Goal: Task Accomplishment & Management: Manage account settings

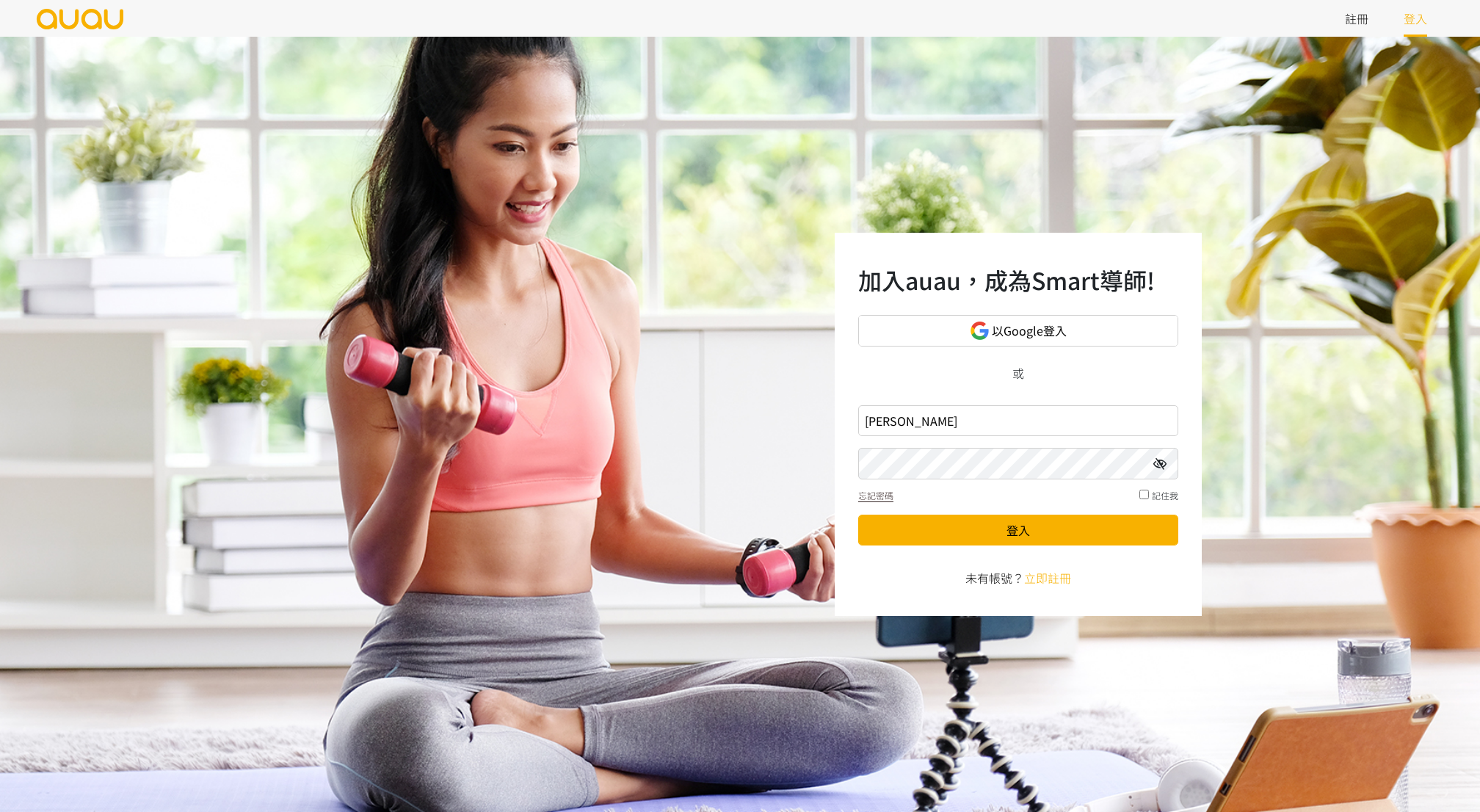
type input "戈"
click at [976, 430] on input "inspirehk" at bounding box center [1018, 421] width 320 height 31
type input "inspirehk@outlook.com"
click at [1074, 529] on button "登入" at bounding box center [1018, 530] width 320 height 31
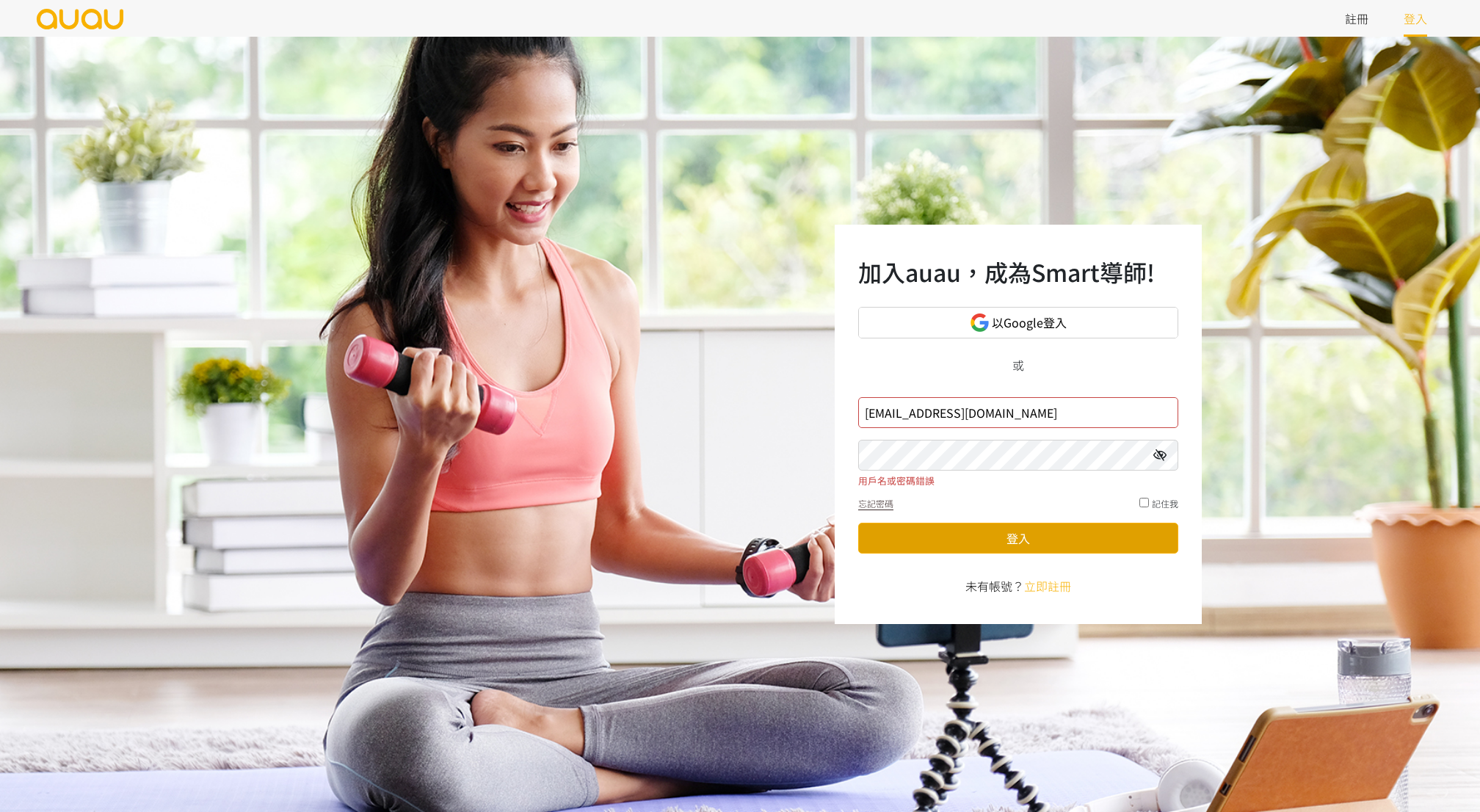
click at [1090, 533] on button "登入" at bounding box center [1018, 538] width 320 height 31
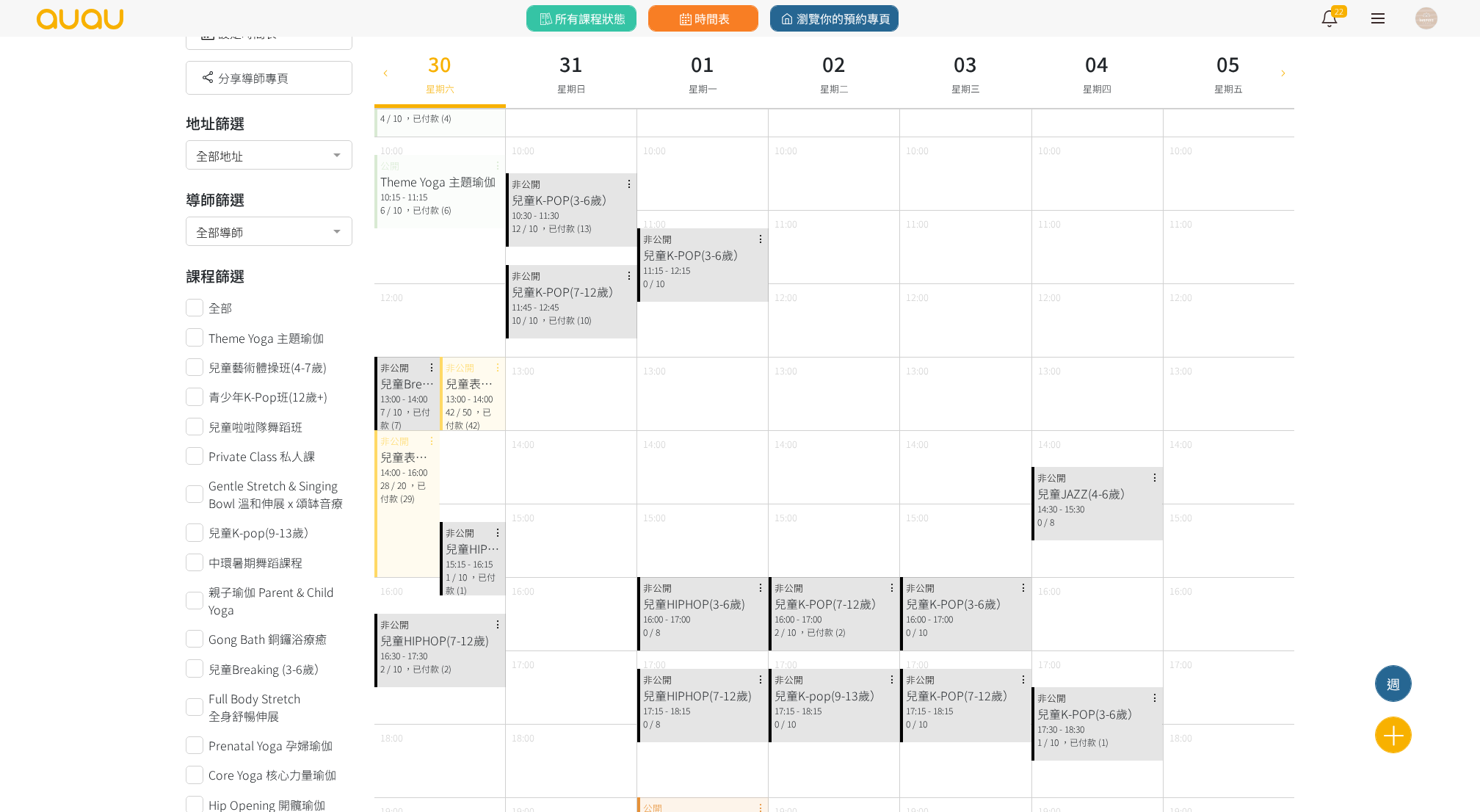
scroll to position [115, 0]
click at [407, 389] on div "13:00 - 14:00" at bounding box center [408, 396] width 55 height 13
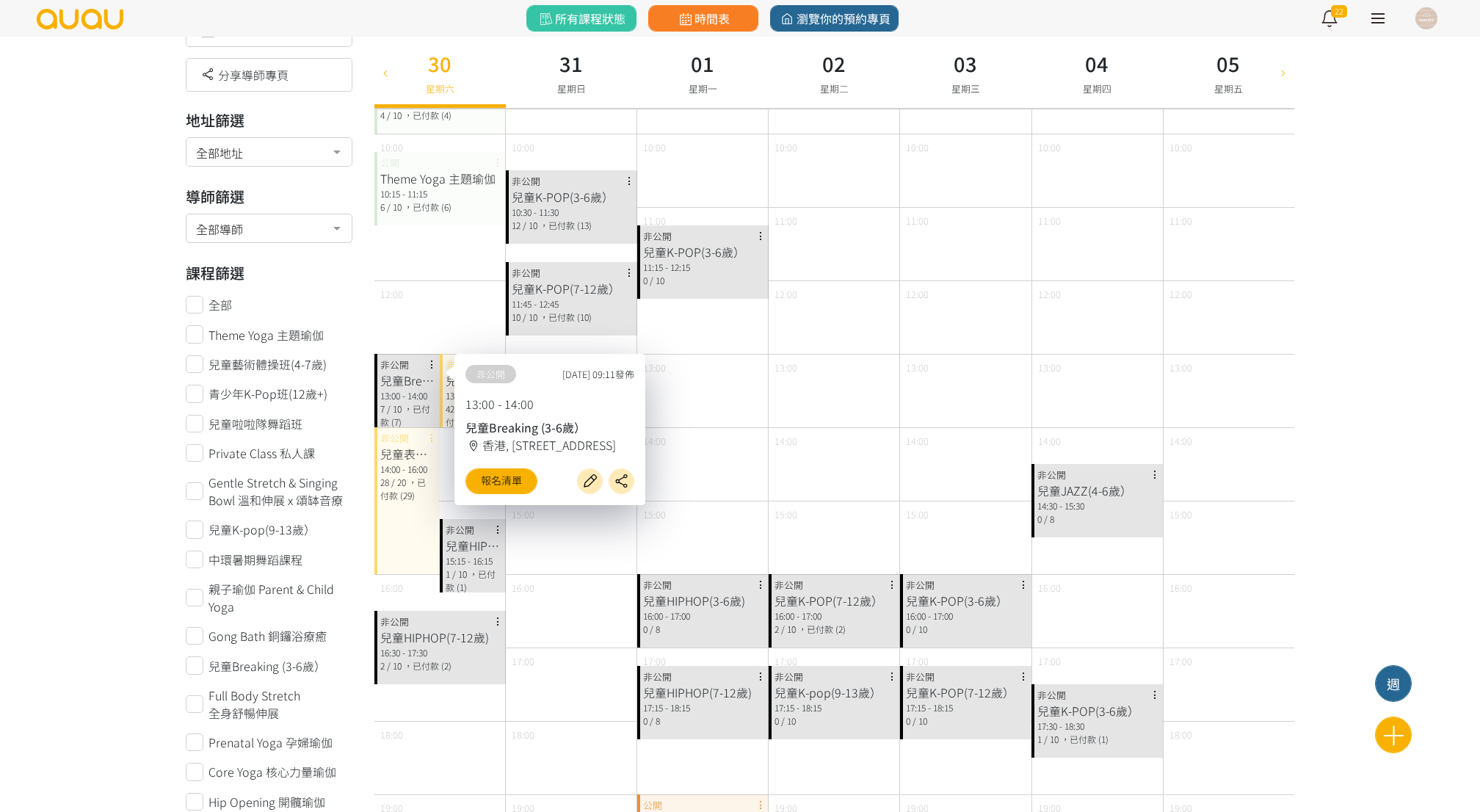
click at [581, 560] on div "15:00" at bounding box center [571, 537] width 131 height 73
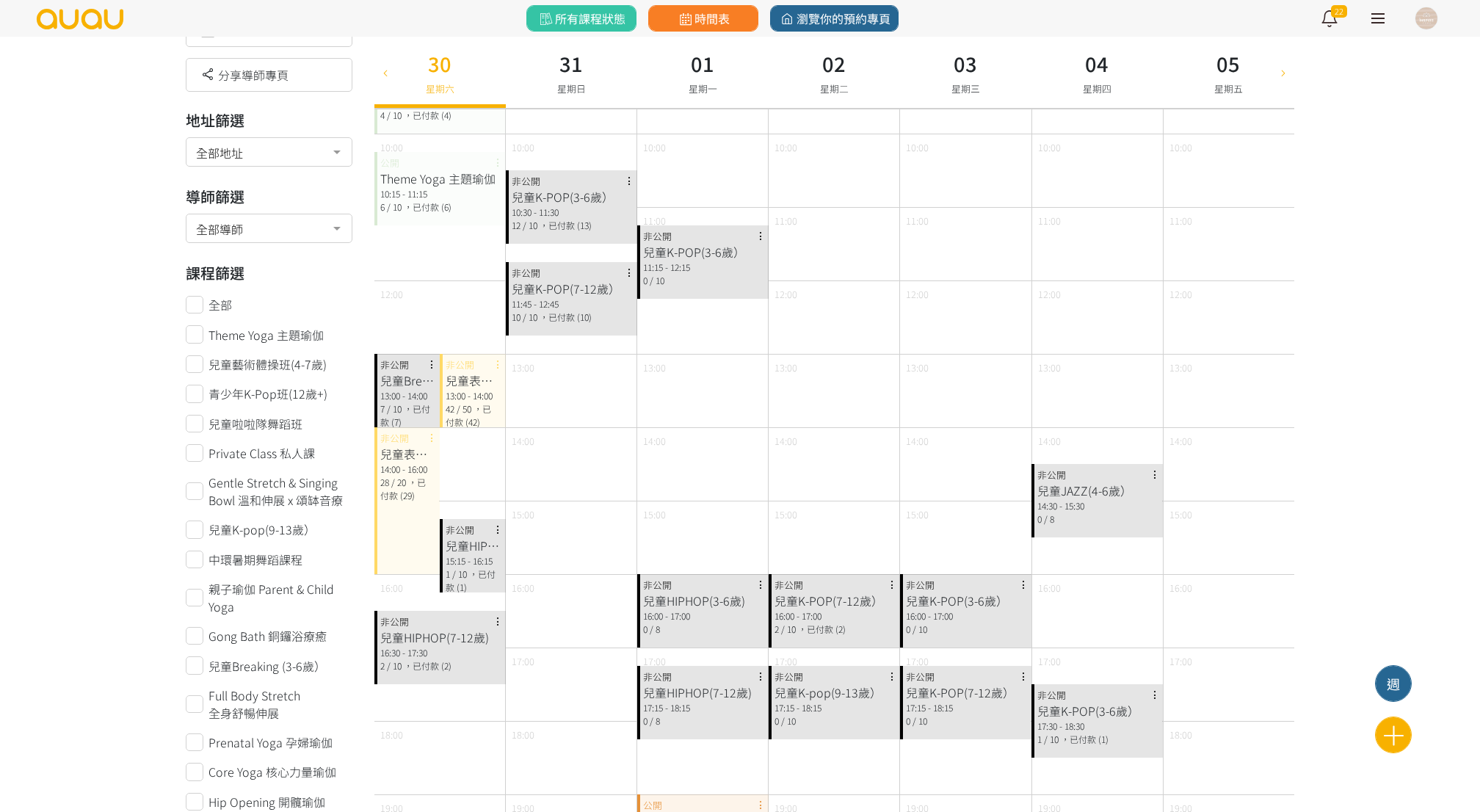
click at [391, 390] on div "13:00 - 14:00" at bounding box center [408, 396] width 55 height 13
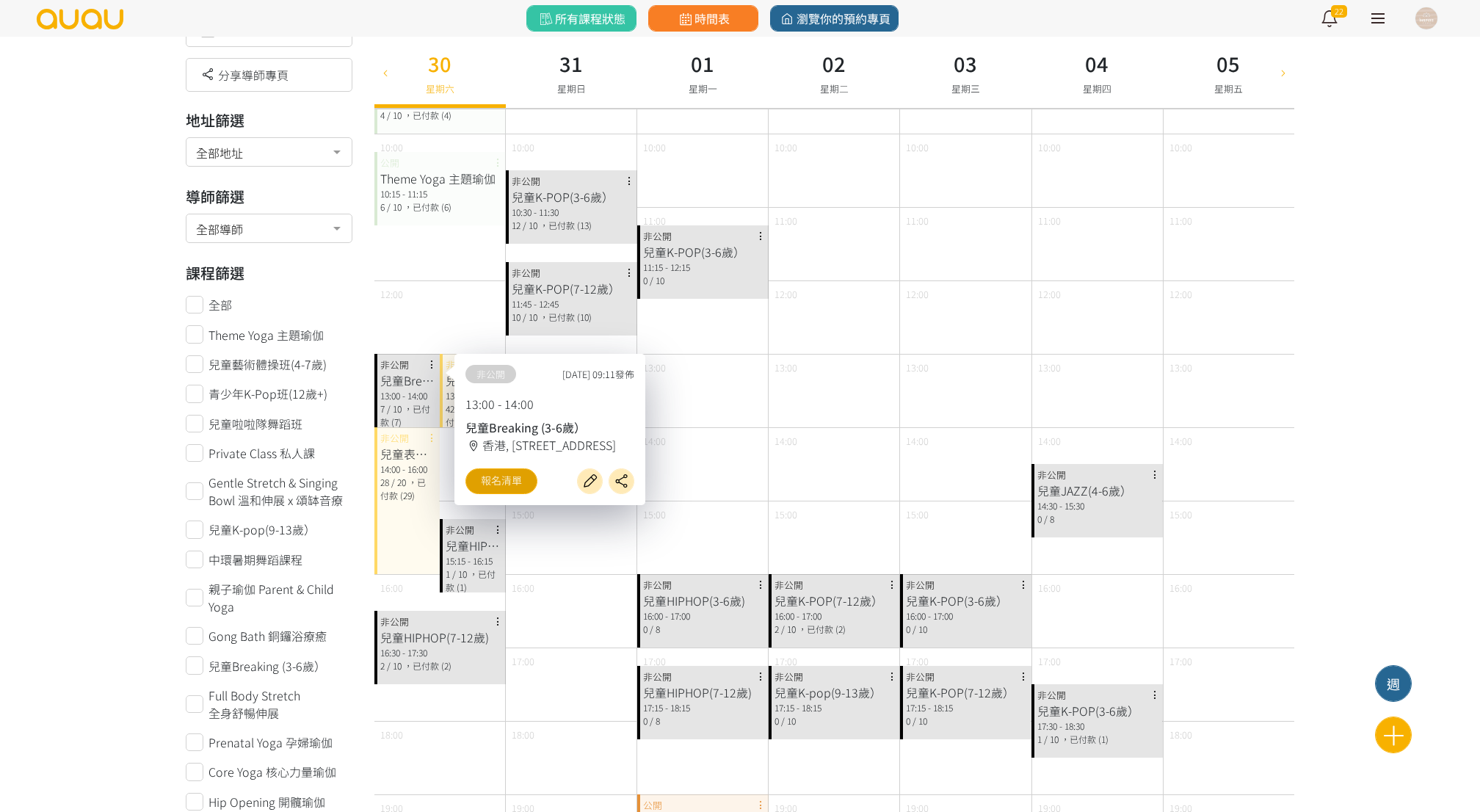
click at [482, 474] on link "報名清單" at bounding box center [501, 481] width 72 height 26
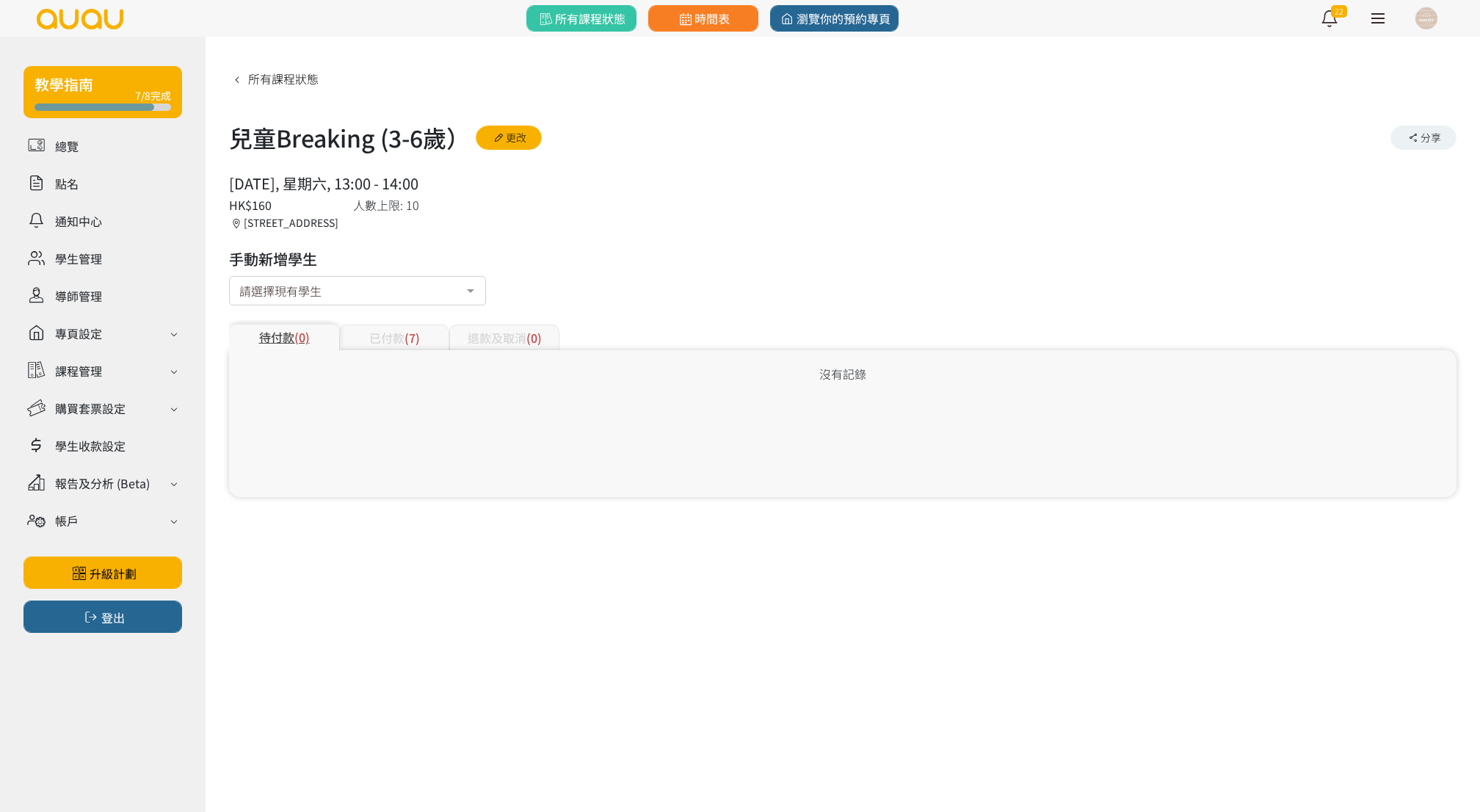
click at [404, 320] on div "待付款 (0) 已付款 (7) 退款及取消 (0)" at bounding box center [843, 328] width 1227 height 44
click at [407, 321] on div "待付款 (0) 已付款 (7) 退款及取消 (0)" at bounding box center [843, 328] width 1227 height 44
click at [405, 334] on span "(7)" at bounding box center [412, 337] width 16 height 18
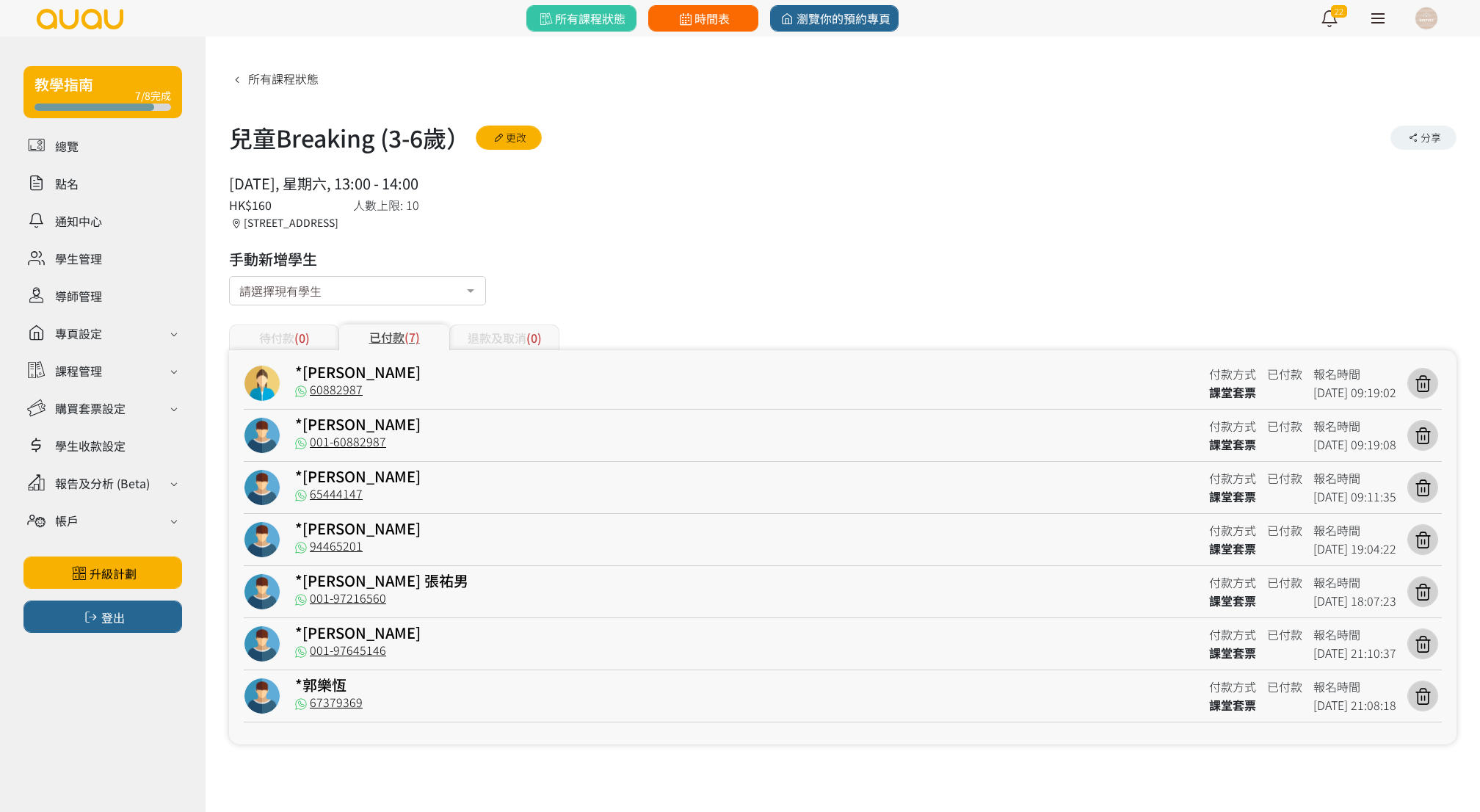
click at [664, 13] on link "時間表" at bounding box center [703, 18] width 110 height 27
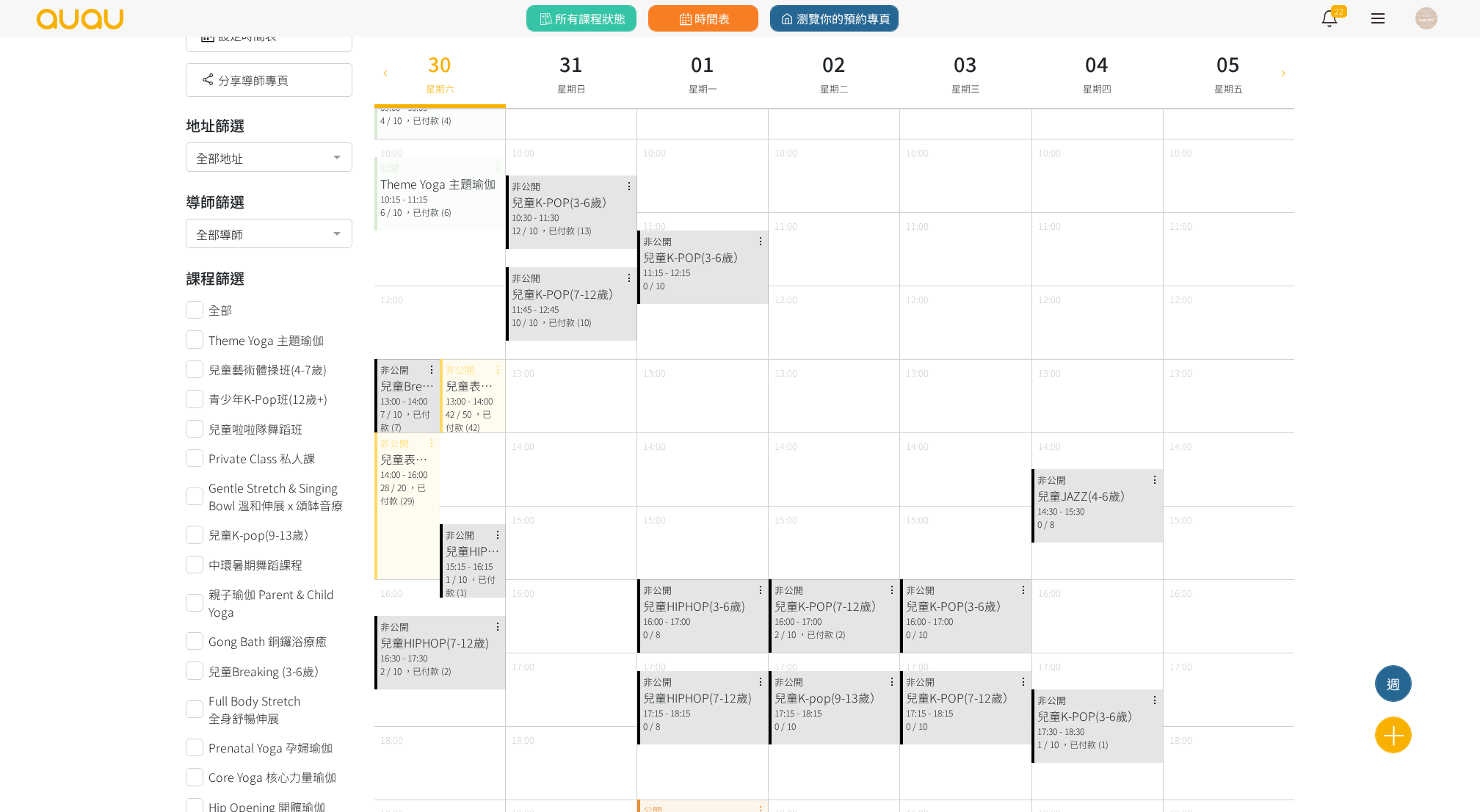
scroll to position [112, 0]
click at [465, 553] on div "兒童HIPHOP(3-6歲)" at bounding box center [473, 548] width 55 height 18
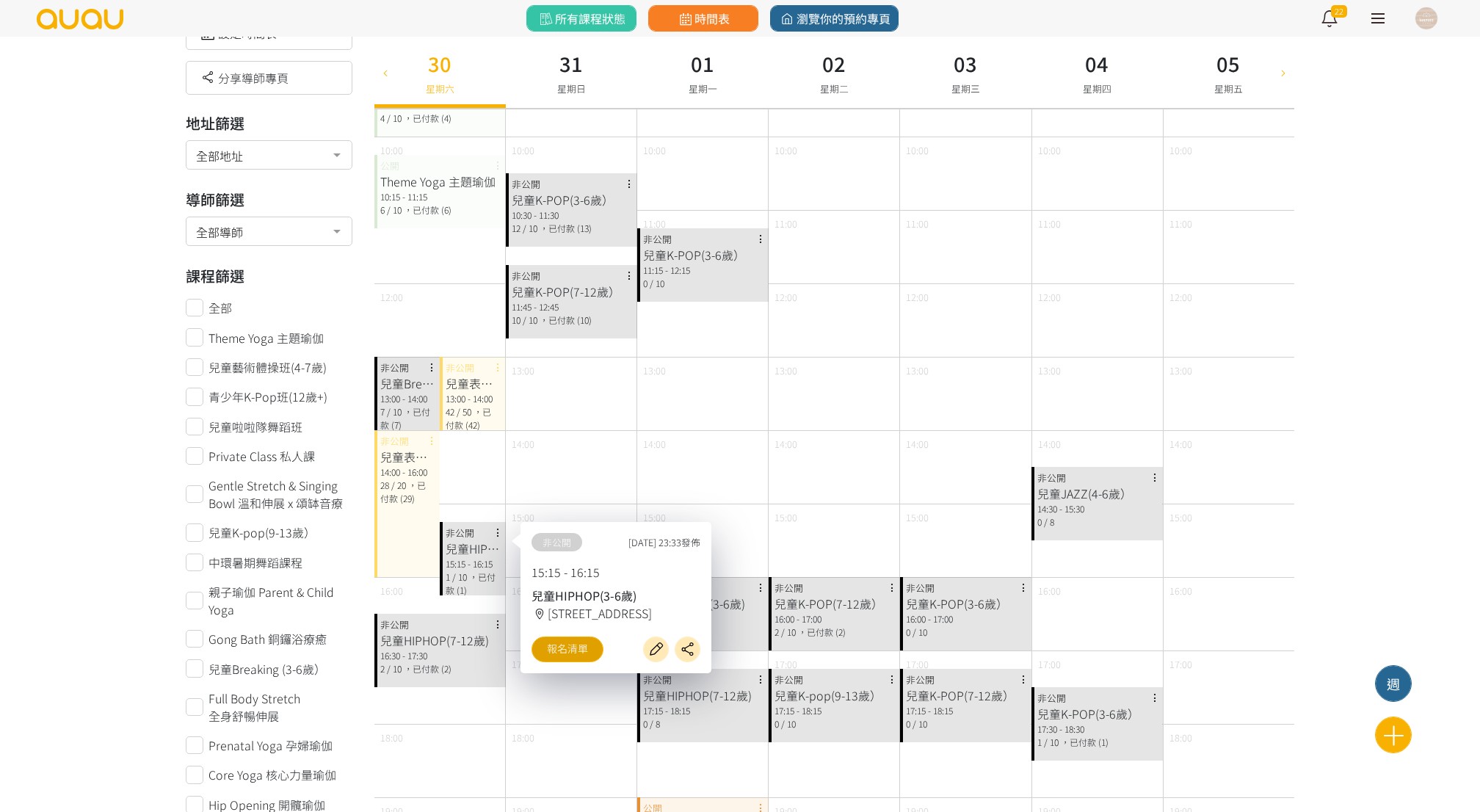
click at [579, 654] on link "報名清單" at bounding box center [567, 649] width 72 height 26
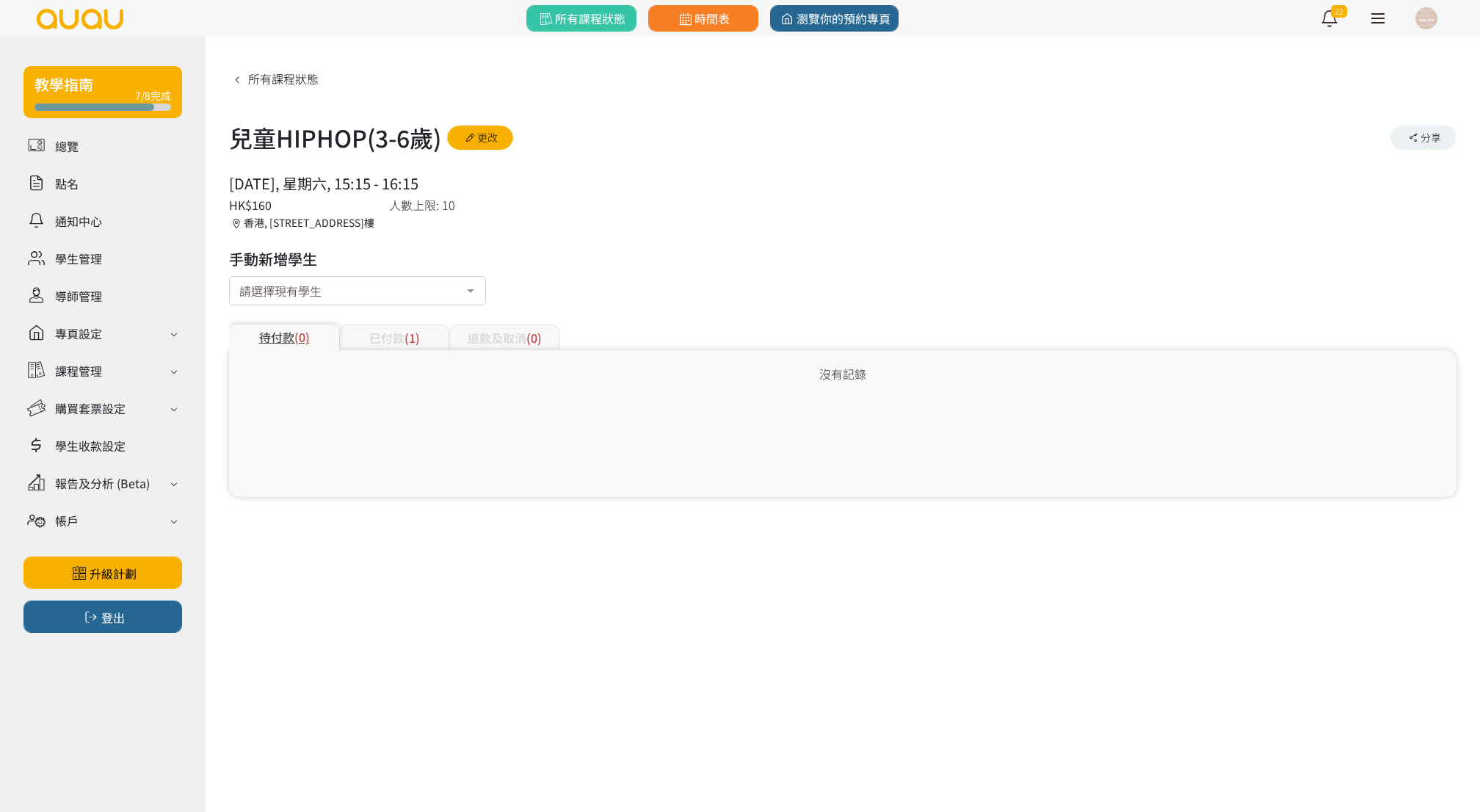
click at [438, 336] on div "已付款 (1)" at bounding box center [394, 337] width 110 height 26
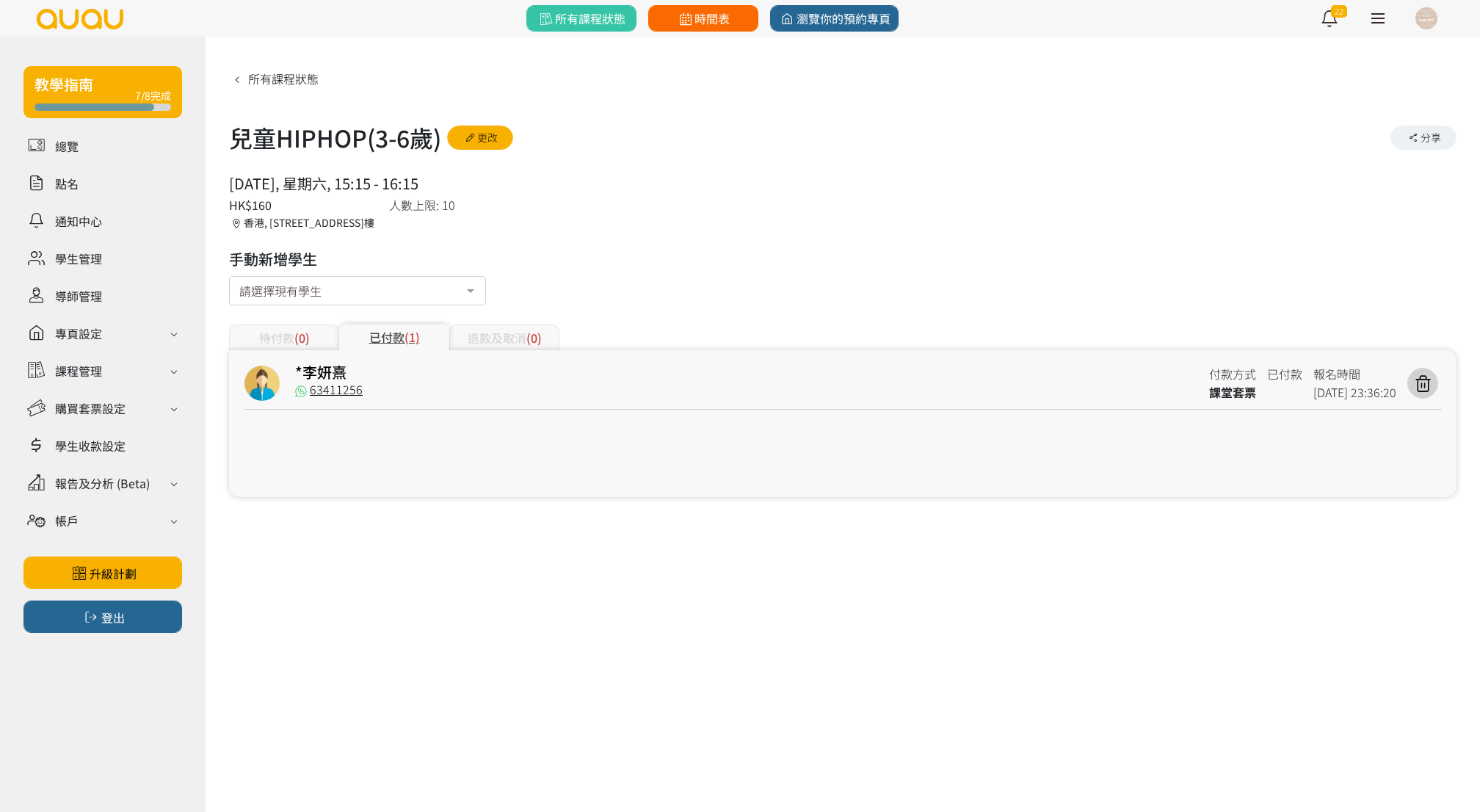
click at [713, 21] on span "時間表" at bounding box center [703, 18] width 54 height 18
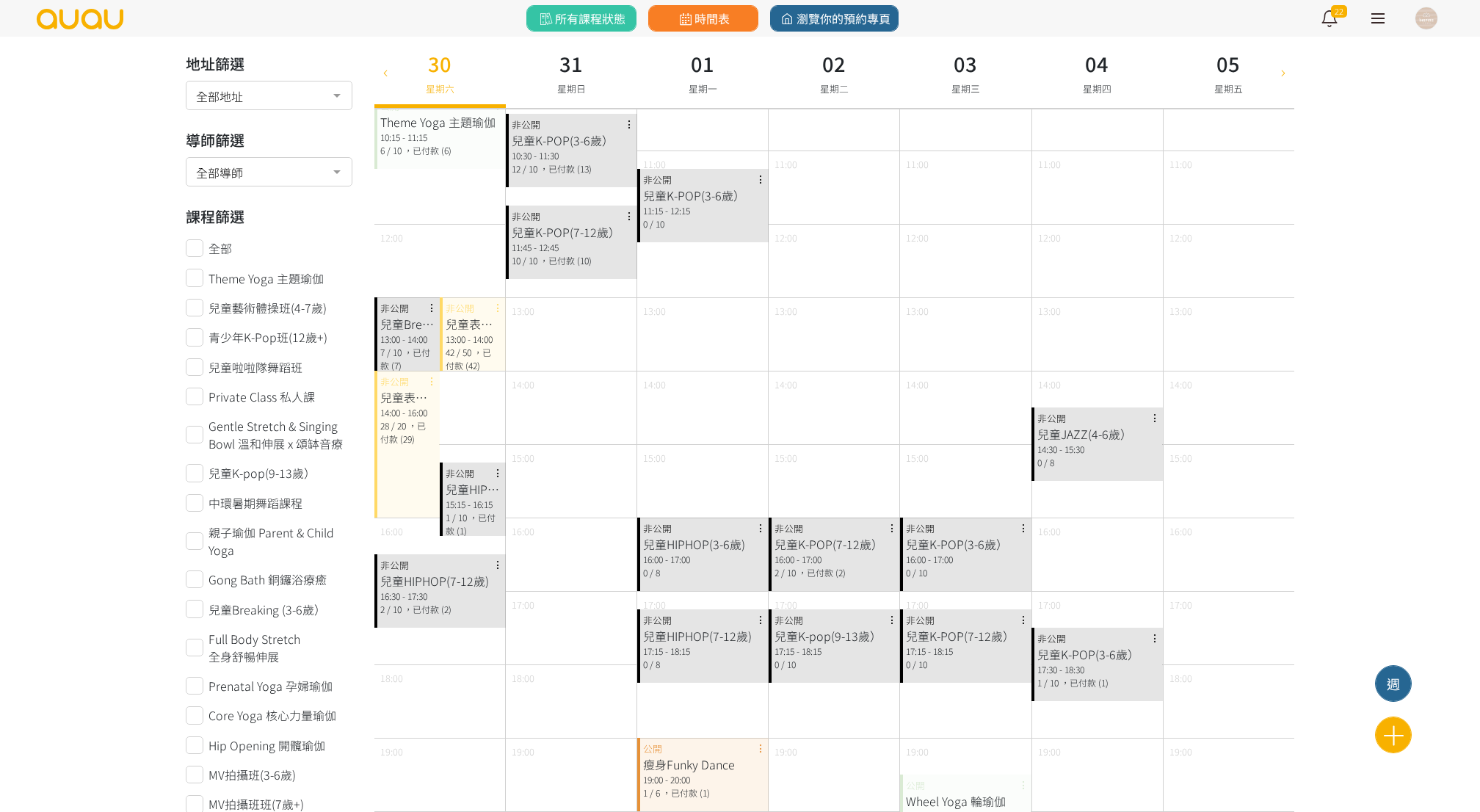
scroll to position [173, 0]
click at [426, 591] on div "16:30 - 17:30" at bounding box center [440, 594] width 120 height 13
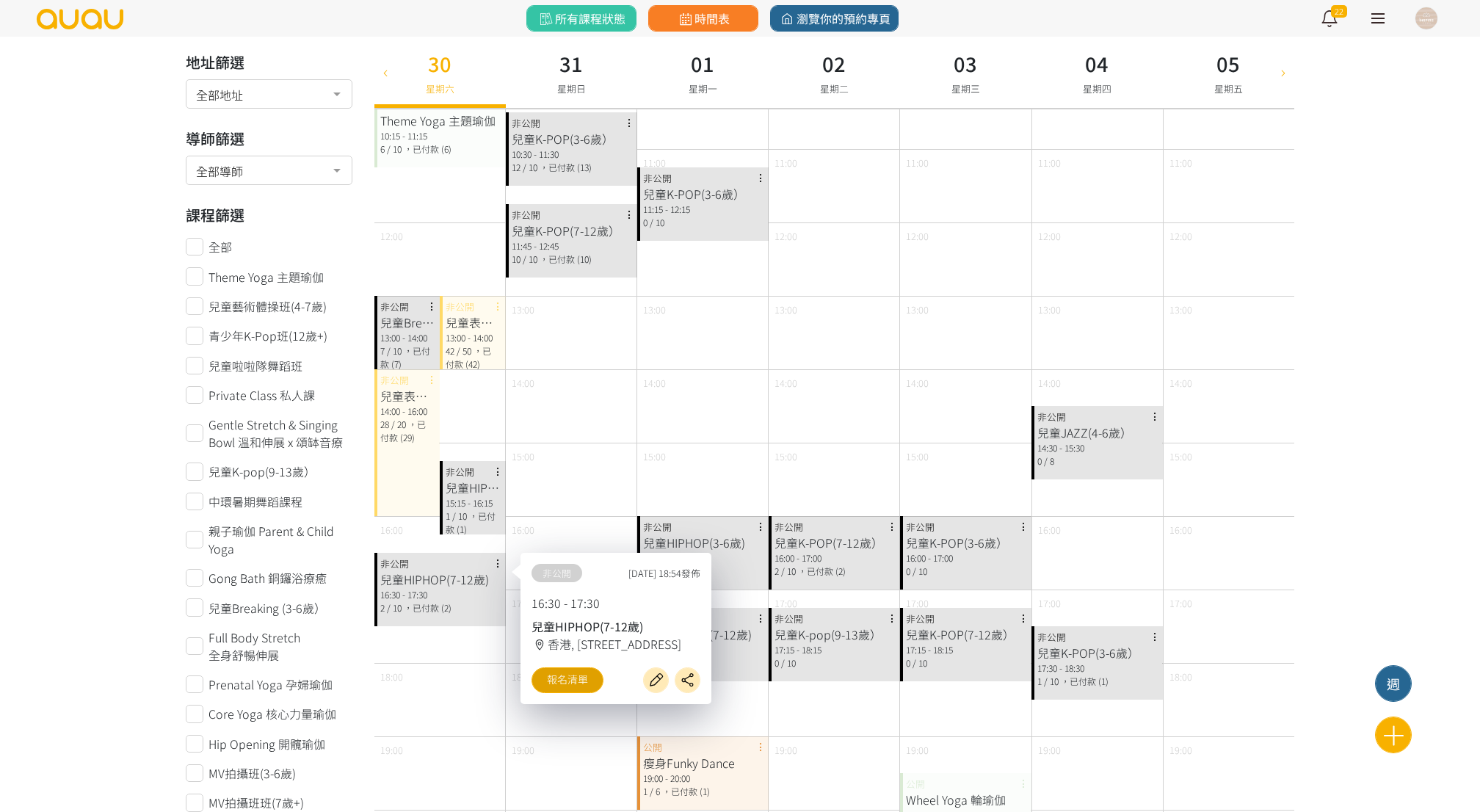
click at [573, 683] on link "報名清單" at bounding box center [567, 680] width 72 height 26
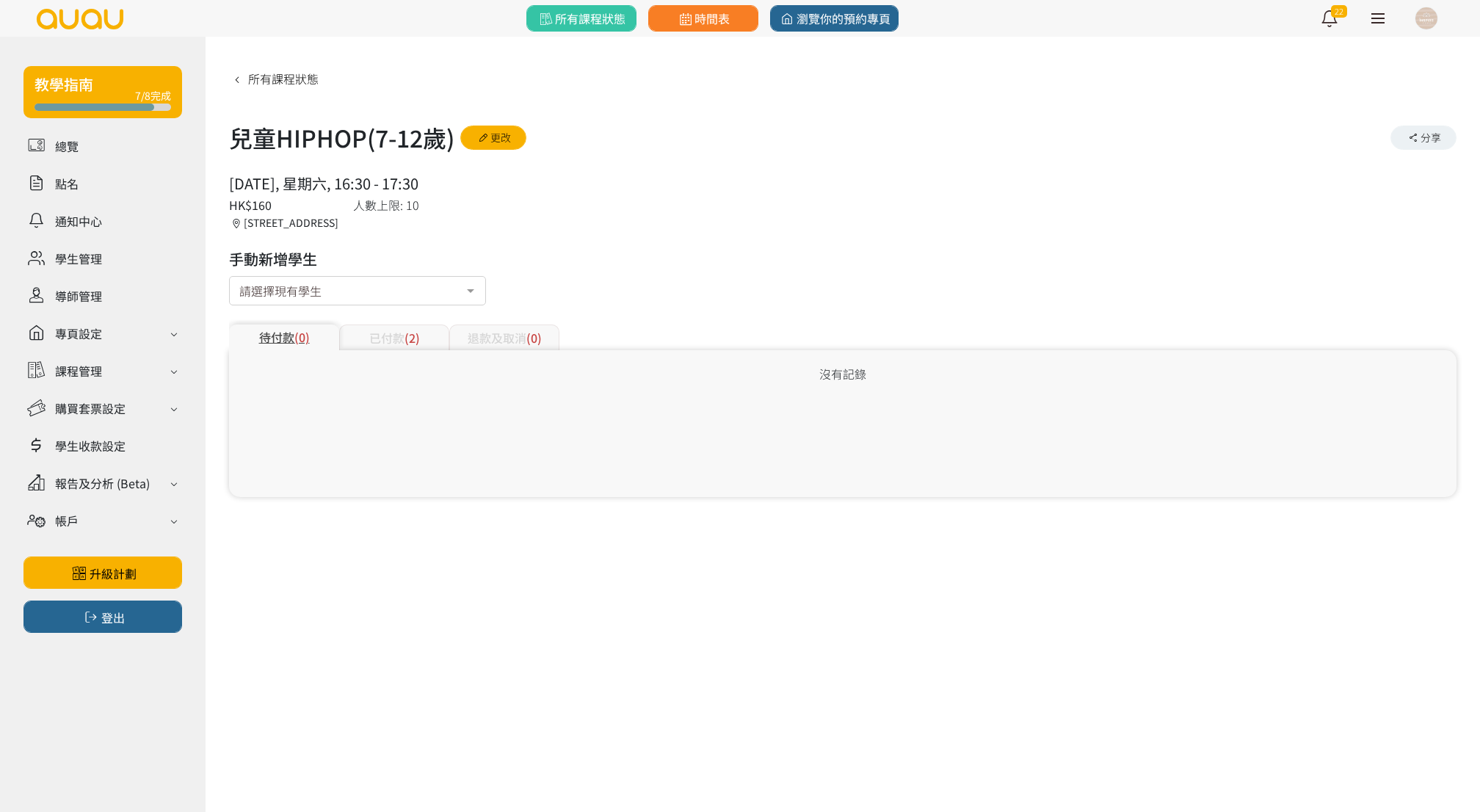
click at [439, 330] on div "已付款 (2)" at bounding box center [394, 337] width 110 height 26
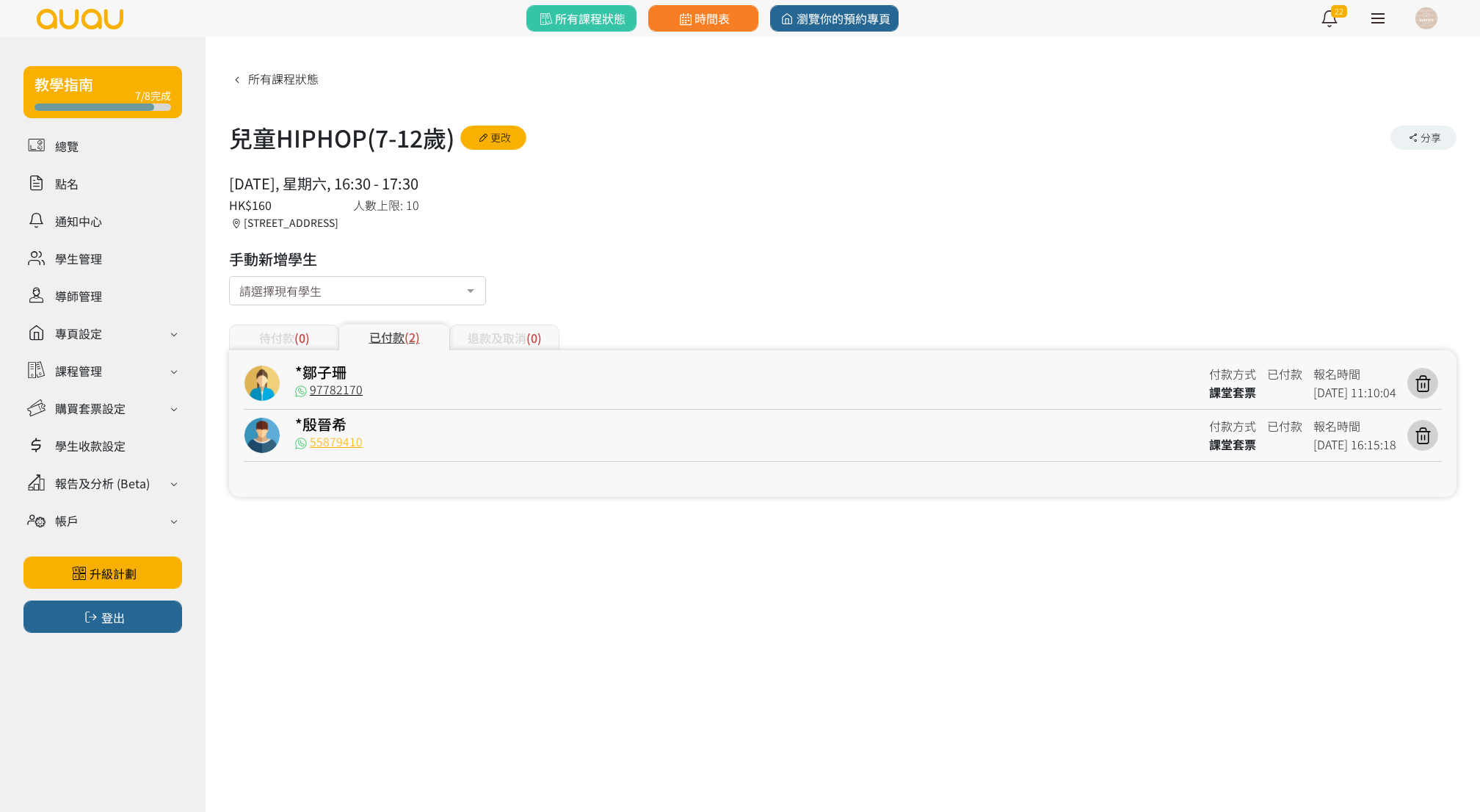
drag, startPoint x: 366, startPoint y: 444, endPoint x: 312, endPoint y: 446, distance: 54.0
click at [312, 446] on div "55879410" at bounding box center [747, 444] width 903 height 18
copy link "55879410"
click at [741, 25] on link "時間表" at bounding box center [703, 18] width 110 height 27
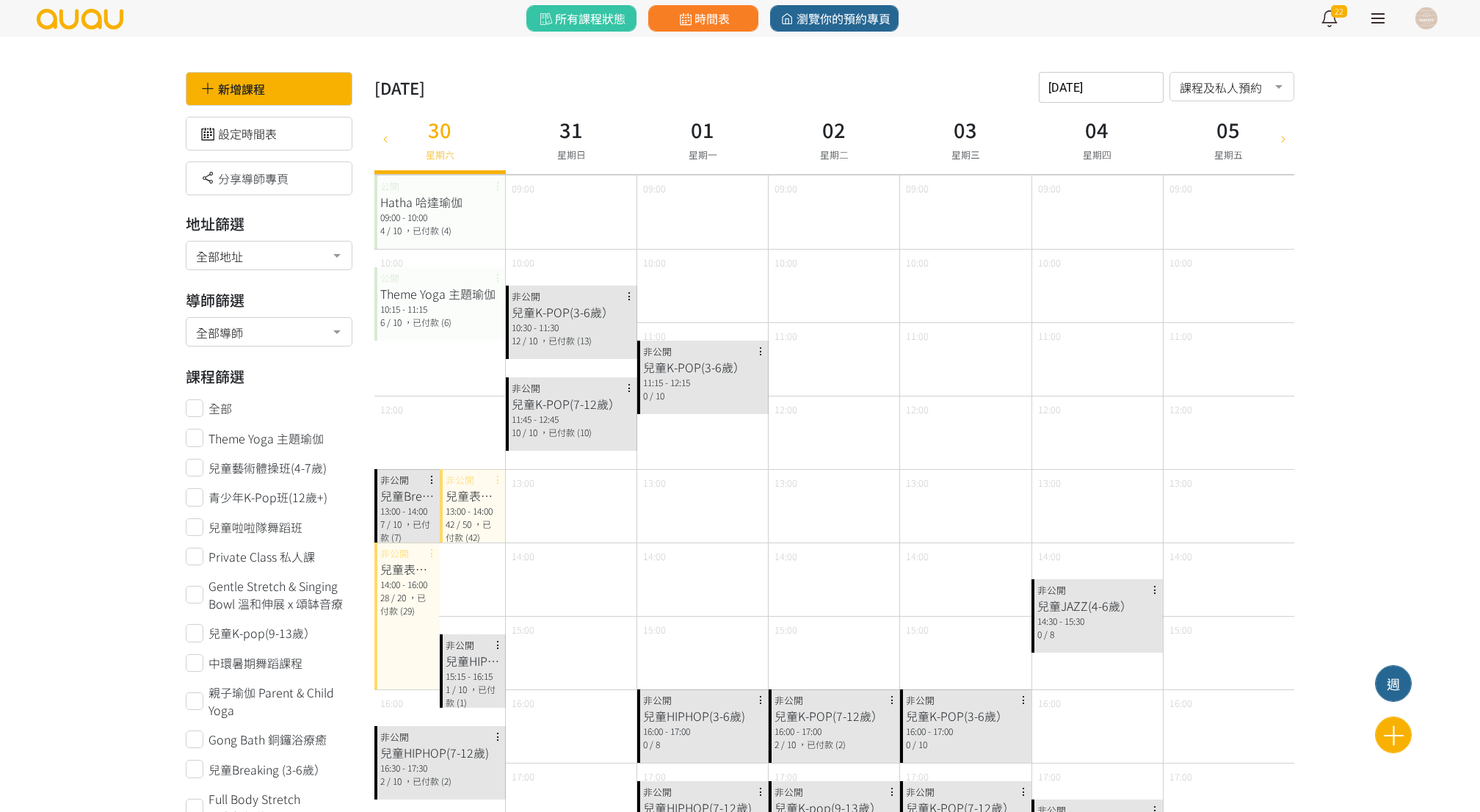
click at [391, 520] on span "/ 10" at bounding box center [394, 523] width 15 height 13
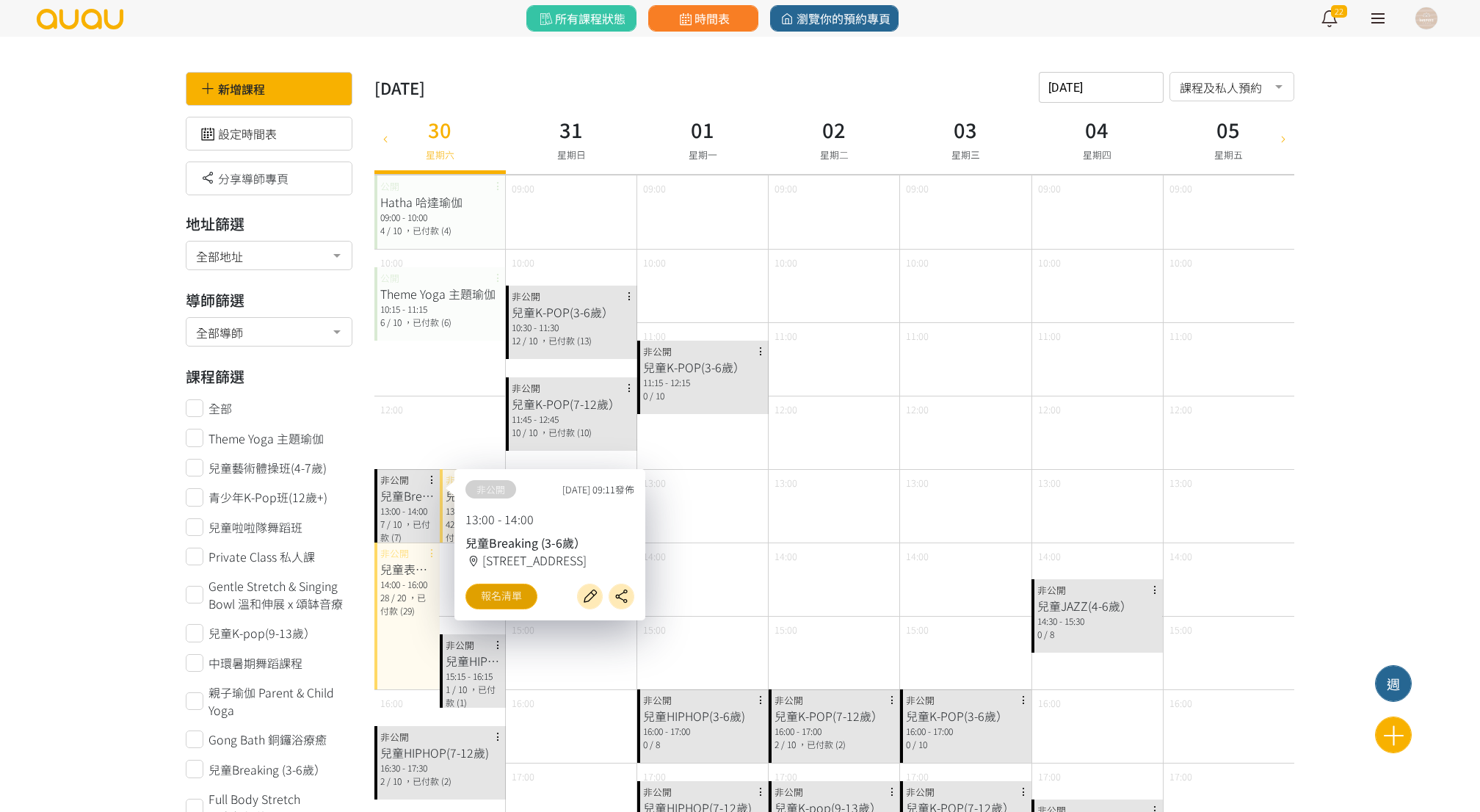
click at [510, 597] on link "報名清單" at bounding box center [501, 596] width 72 height 26
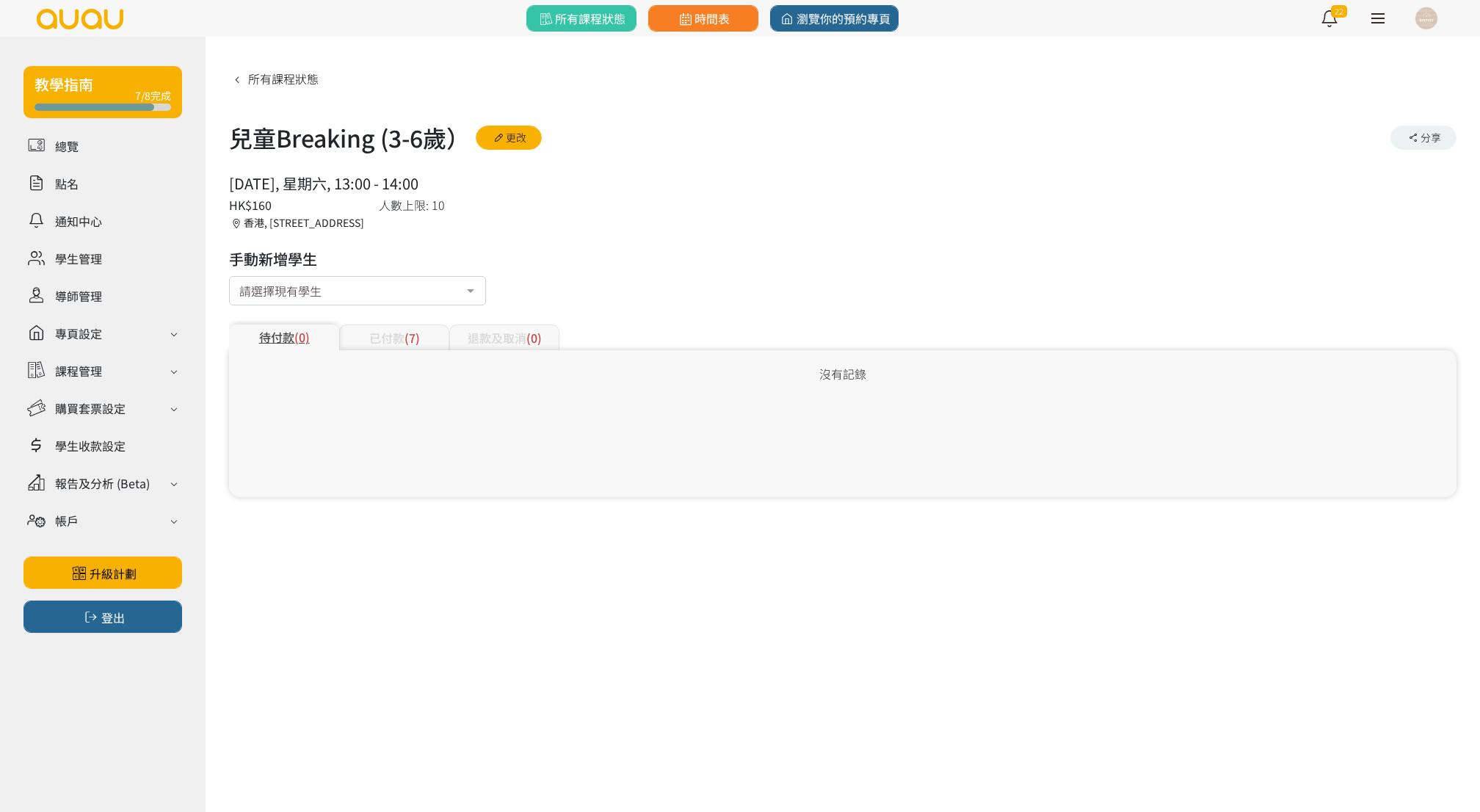
click at [400, 350] on div "沒有記錄" at bounding box center [843, 423] width 1227 height 147
click at [408, 321] on div "待付款 (0) 已付款 (7) 退款及取消 (0)" at bounding box center [843, 328] width 1227 height 44
click at [406, 345] on div "已付款 (7)" at bounding box center [394, 337] width 110 height 26
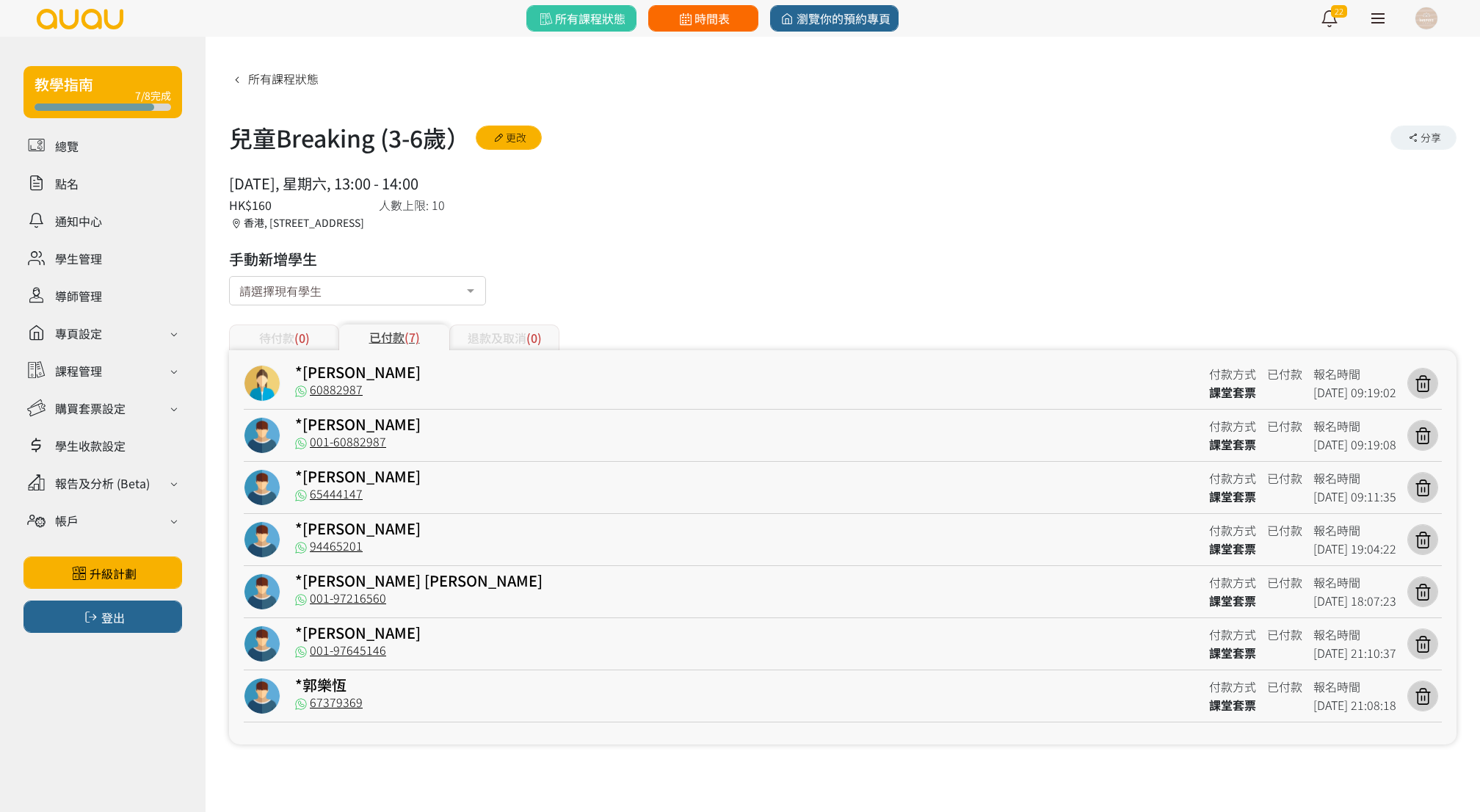
click at [708, 30] on link "時間表" at bounding box center [703, 18] width 110 height 27
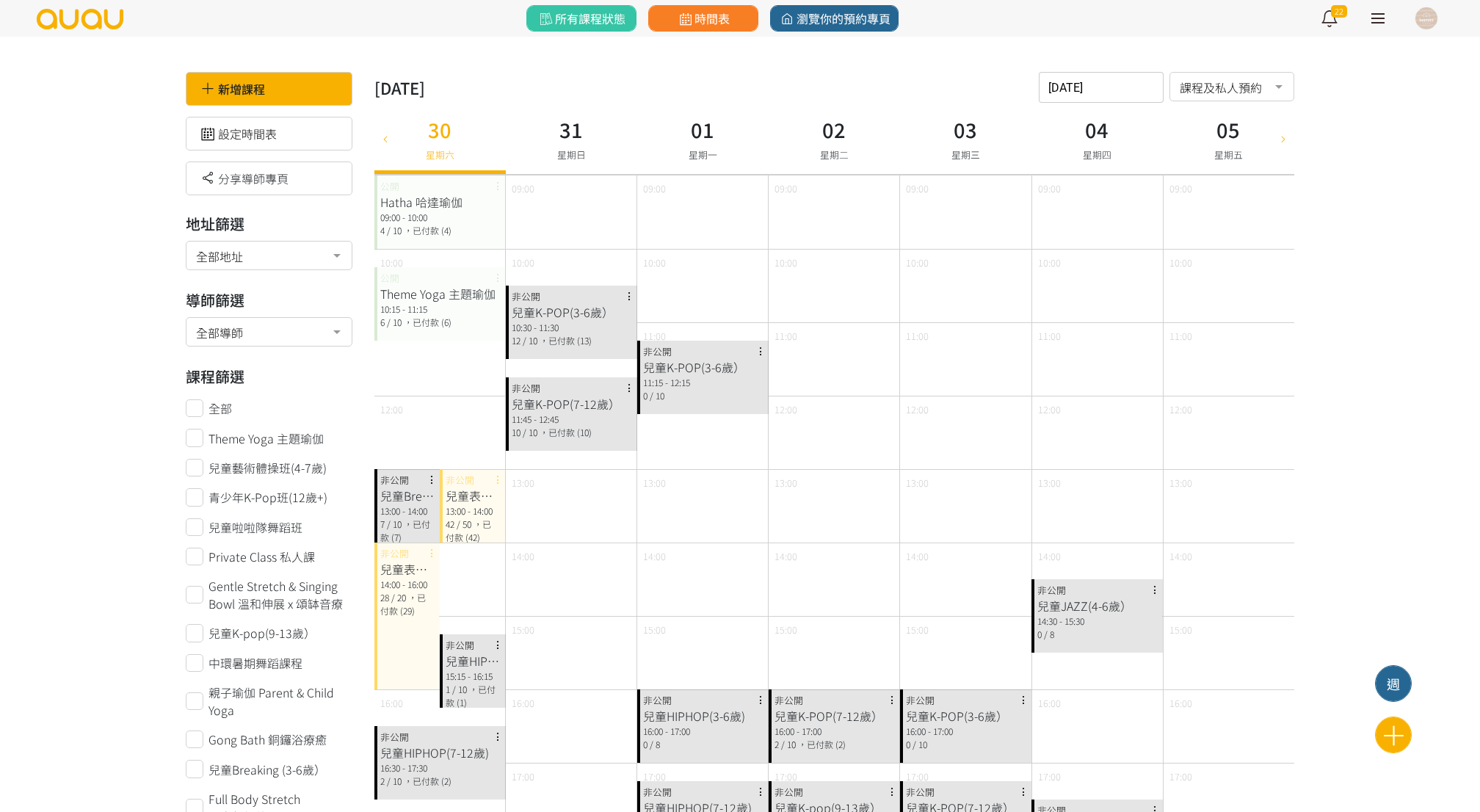
click at [1088, 75] on input "[DATE]" at bounding box center [1101, 87] width 125 height 31
click at [1210, 266] on button "23" at bounding box center [1213, 279] width 27 height 30
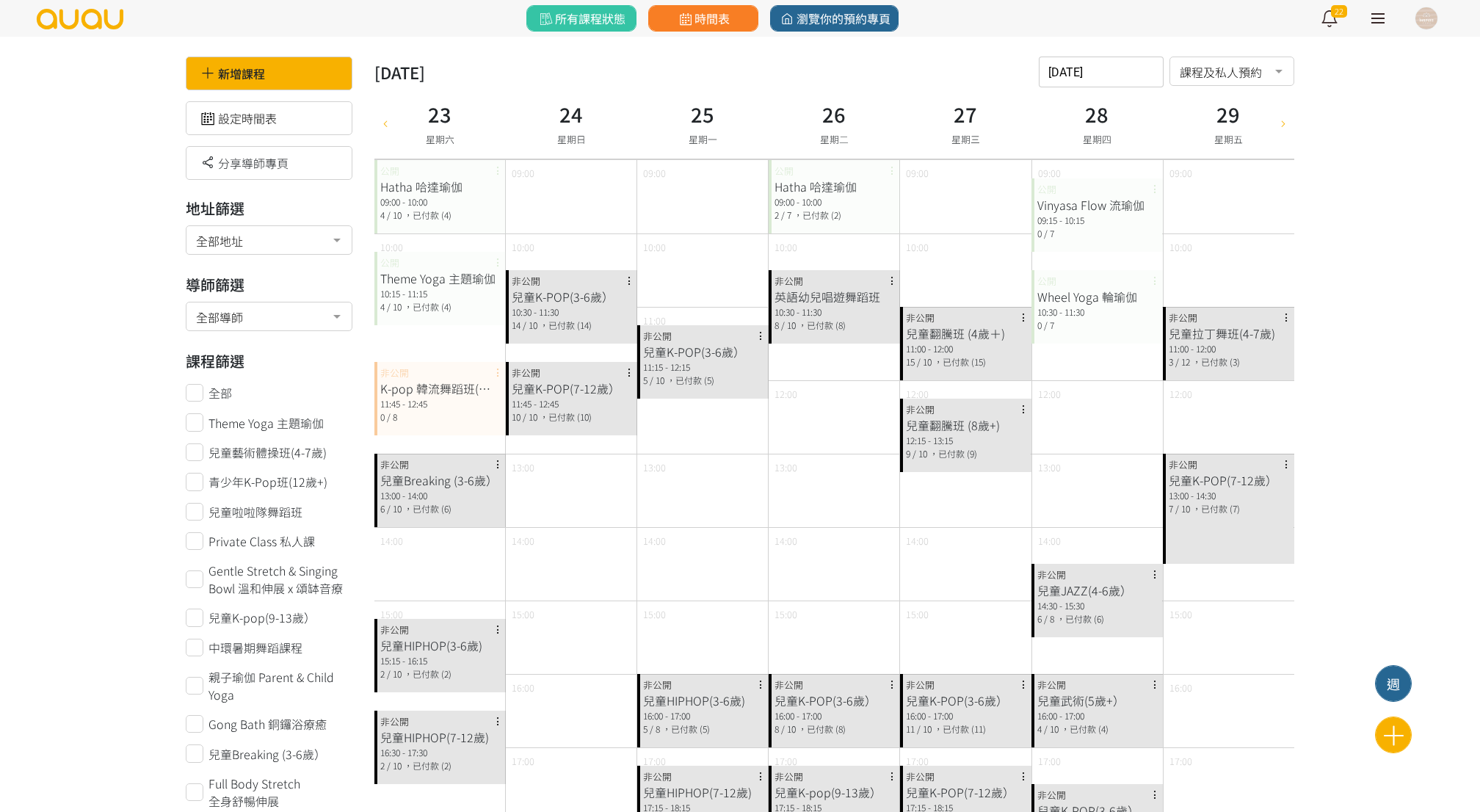
scroll to position [7, 0]
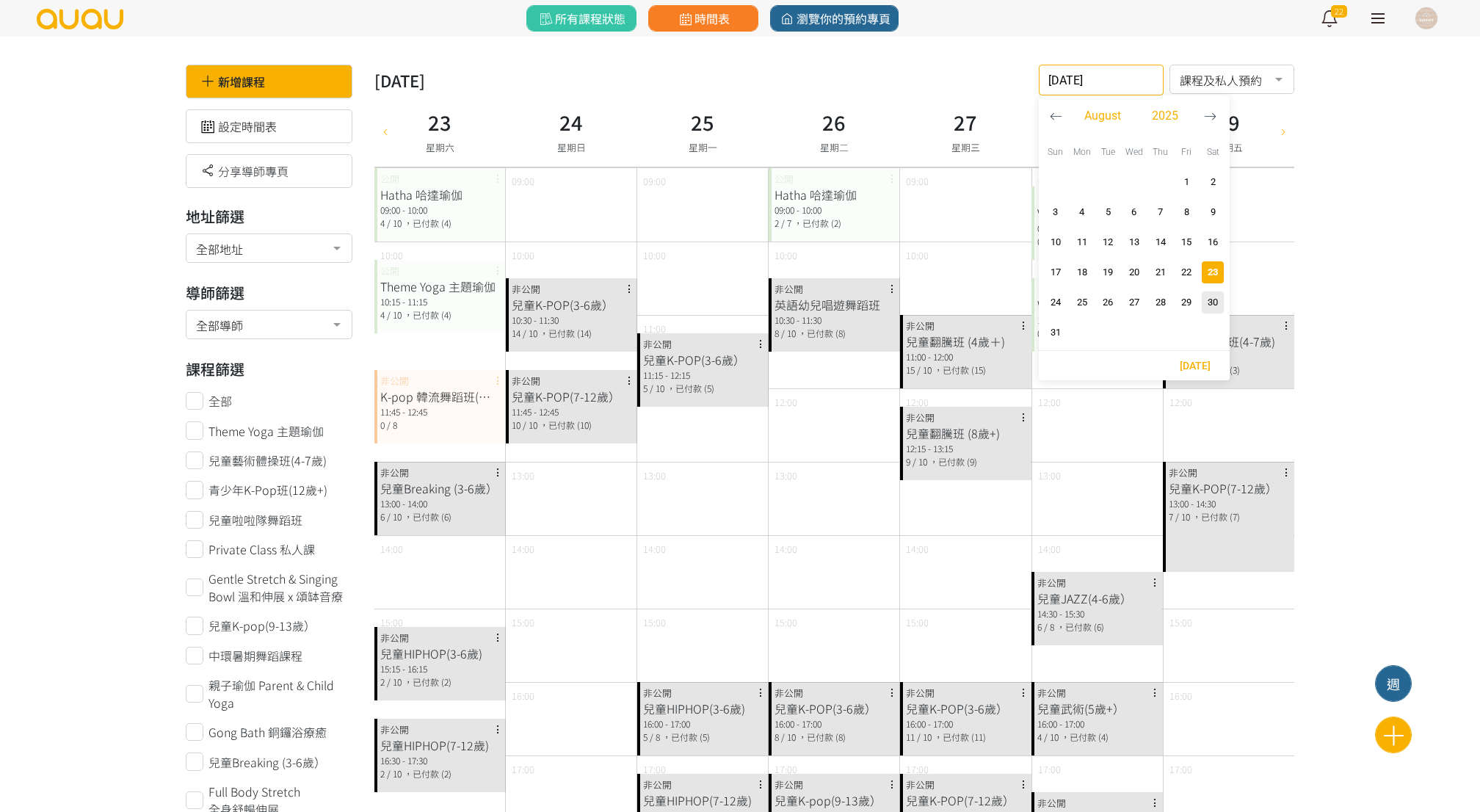
click at [1110, 75] on input "[DATE]" at bounding box center [1101, 80] width 125 height 31
click at [1214, 295] on span "30" at bounding box center [1213, 303] width 18 height 15
type input "[DATE]"
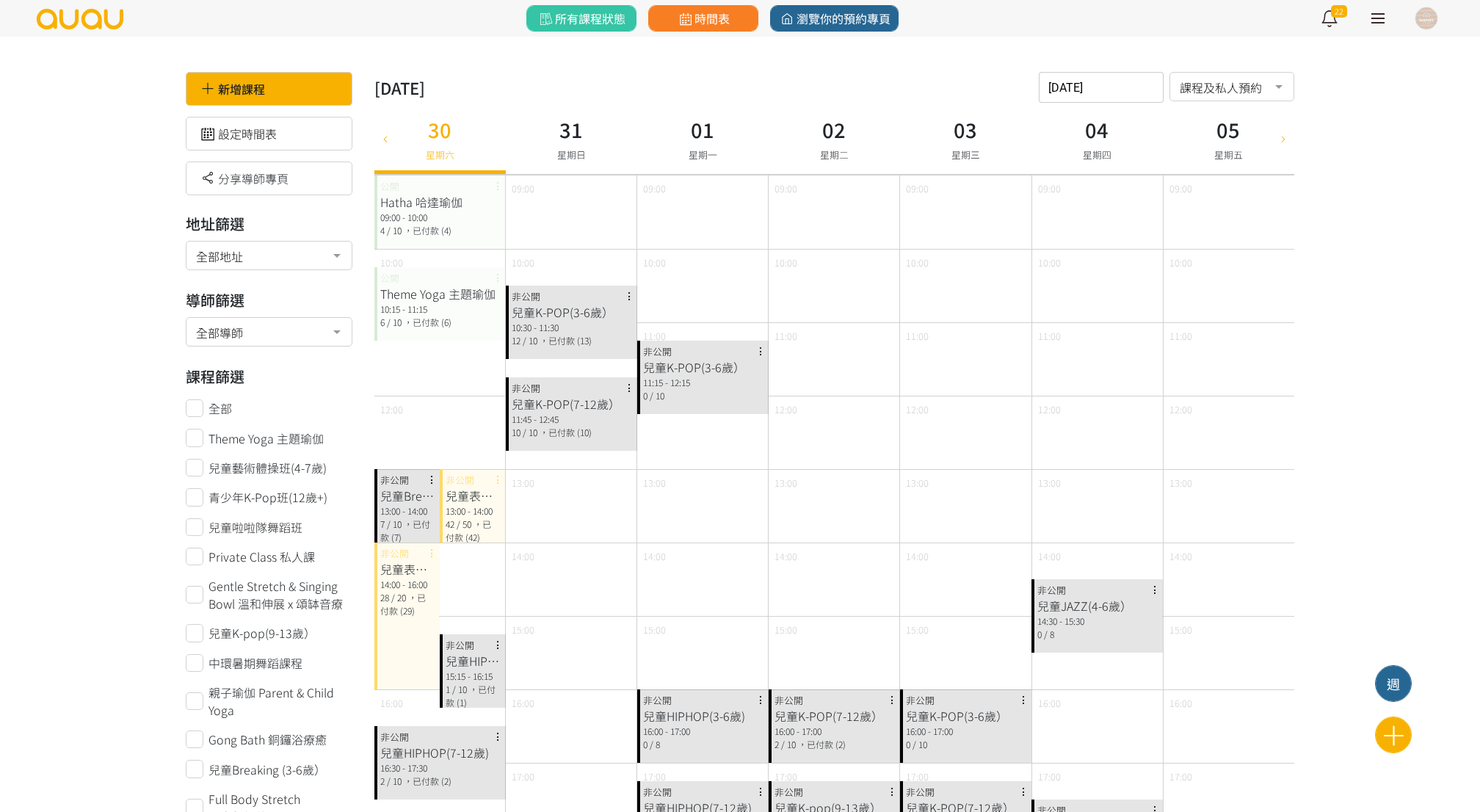
scroll to position [0, 0]
click at [66, 9] on img at bounding box center [80, 19] width 89 height 21
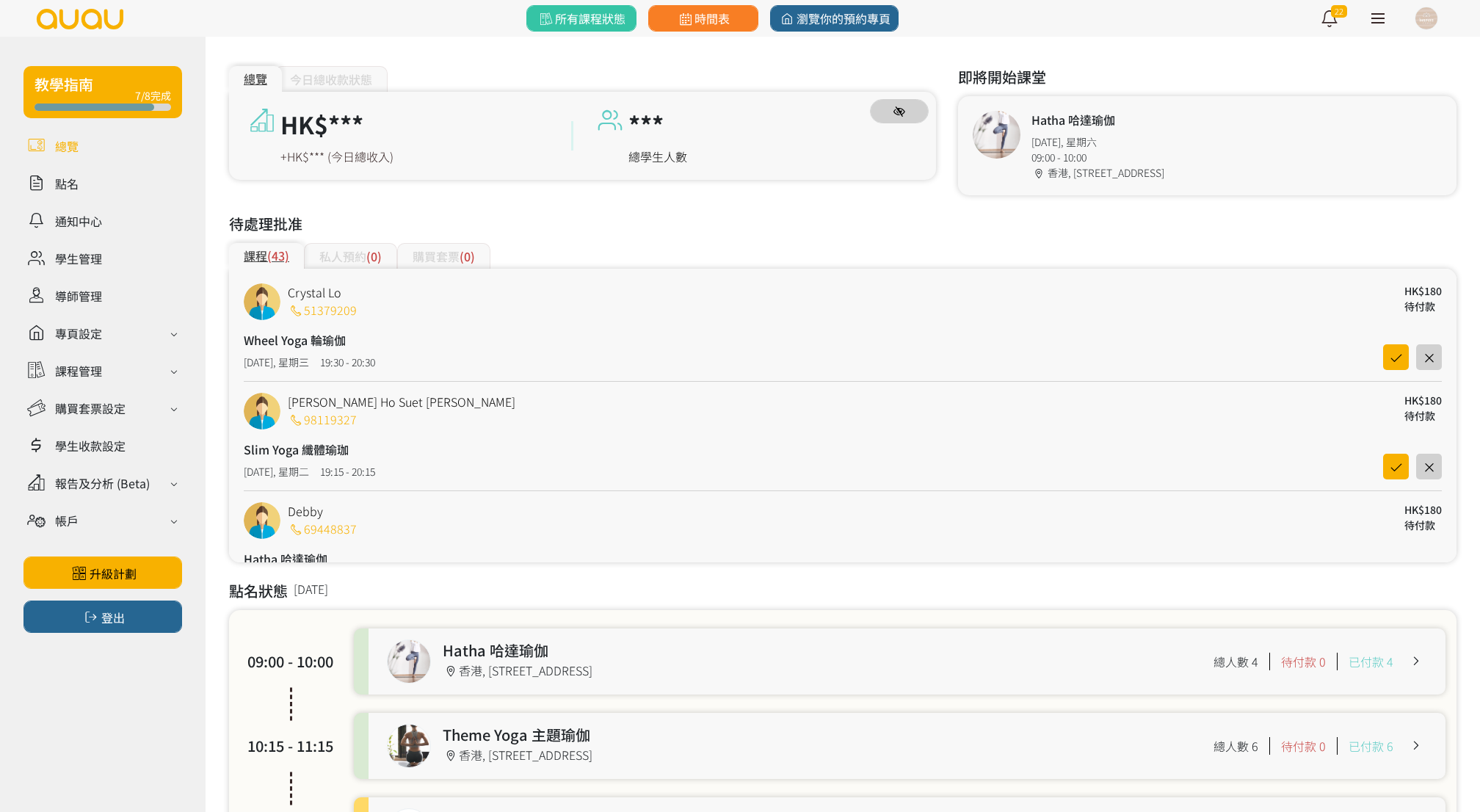
click at [905, 115] on button "button" at bounding box center [900, 111] width 59 height 24
click at [906, 114] on button "button" at bounding box center [900, 111] width 59 height 24
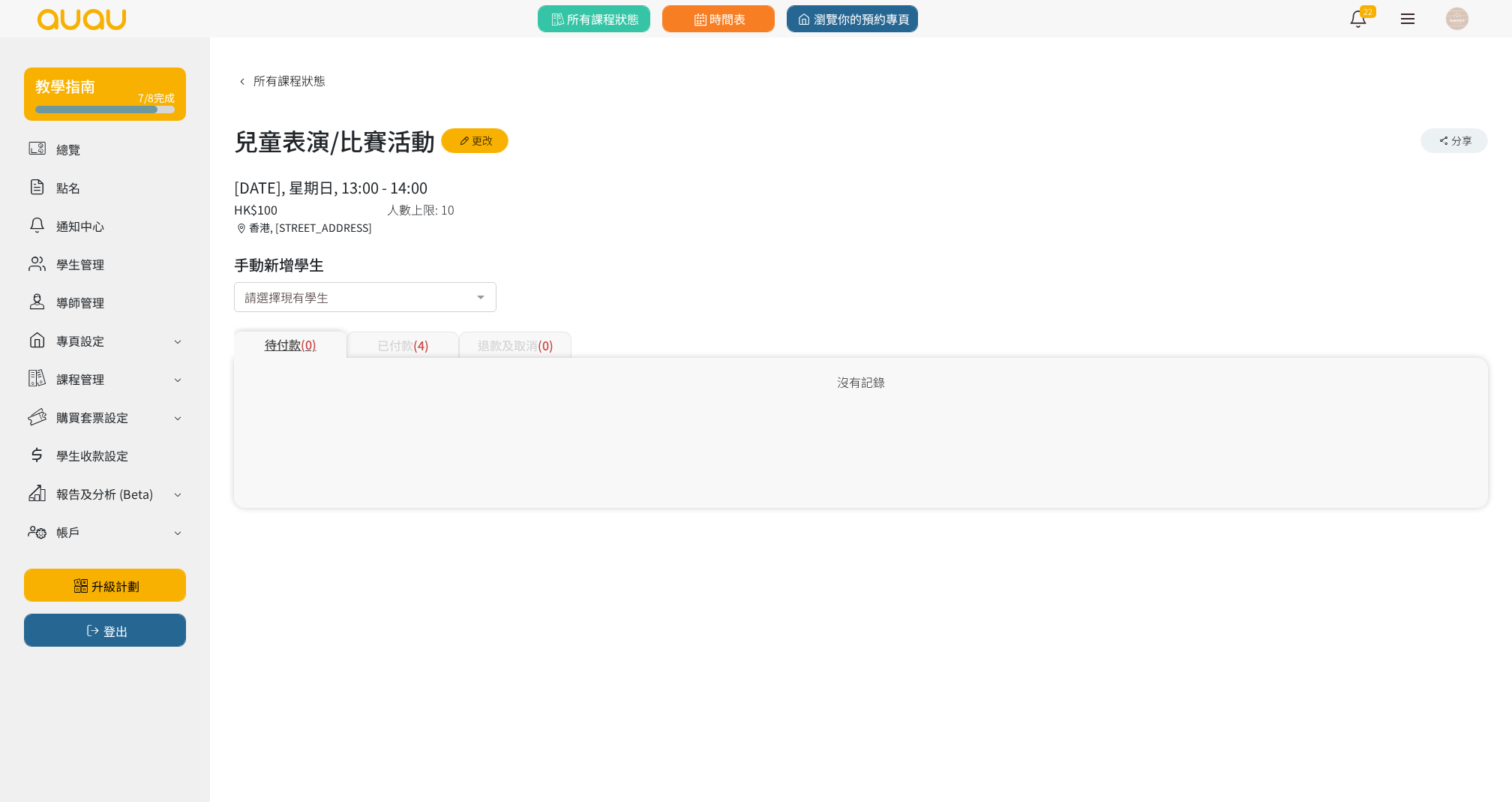
click at [393, 334] on div "已付款 (4)" at bounding box center [402, 344] width 112 height 26
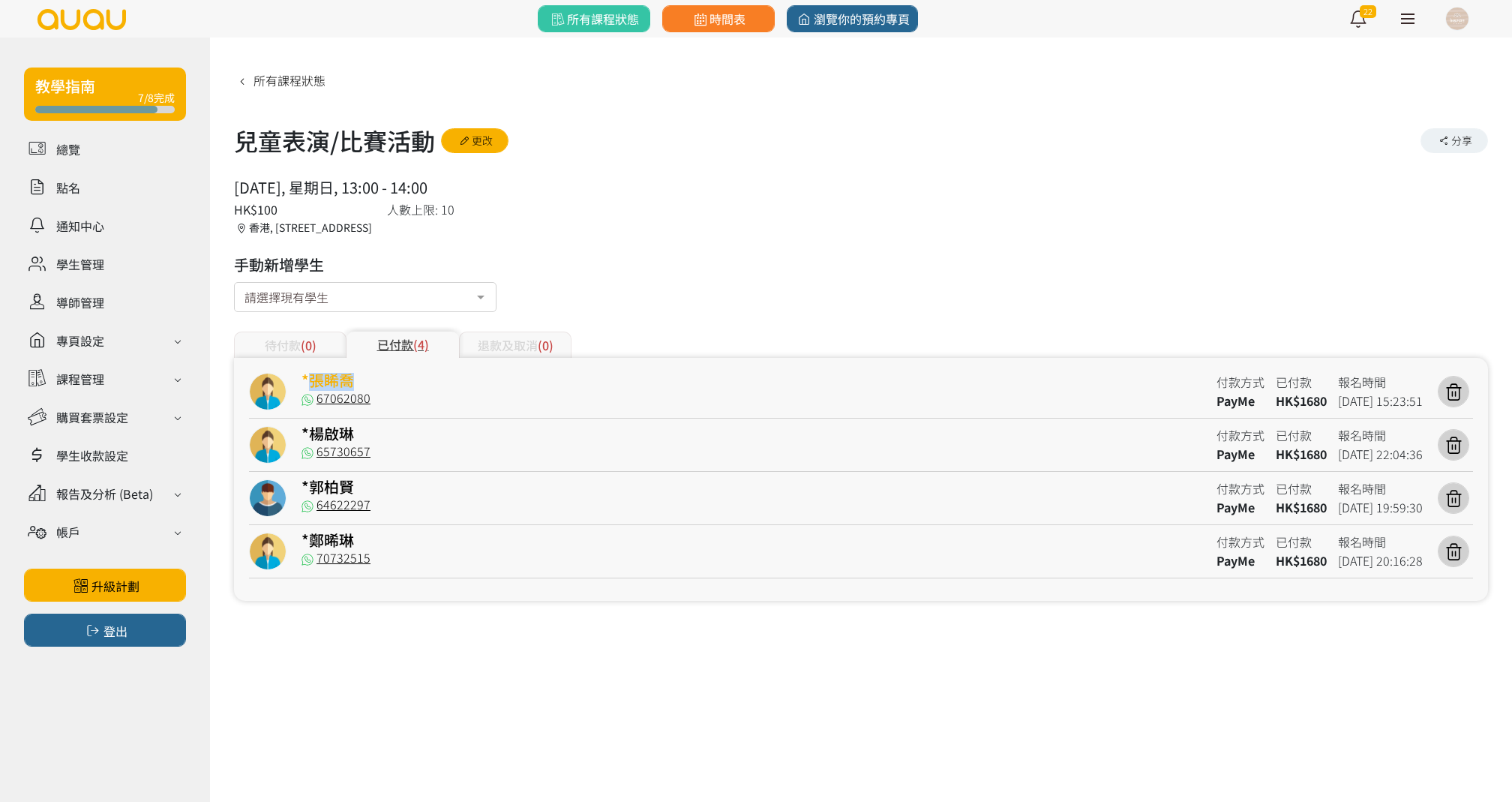
drag, startPoint x: 376, startPoint y: 375, endPoint x: 312, endPoint y: 376, distance: 64.0
click at [312, 376] on div "*張睎喬" at bounding box center [754, 382] width 904 height 19
copy link "張睎喬"
drag, startPoint x: 361, startPoint y: 430, endPoint x: 315, endPoint y: 430, distance: 46.0
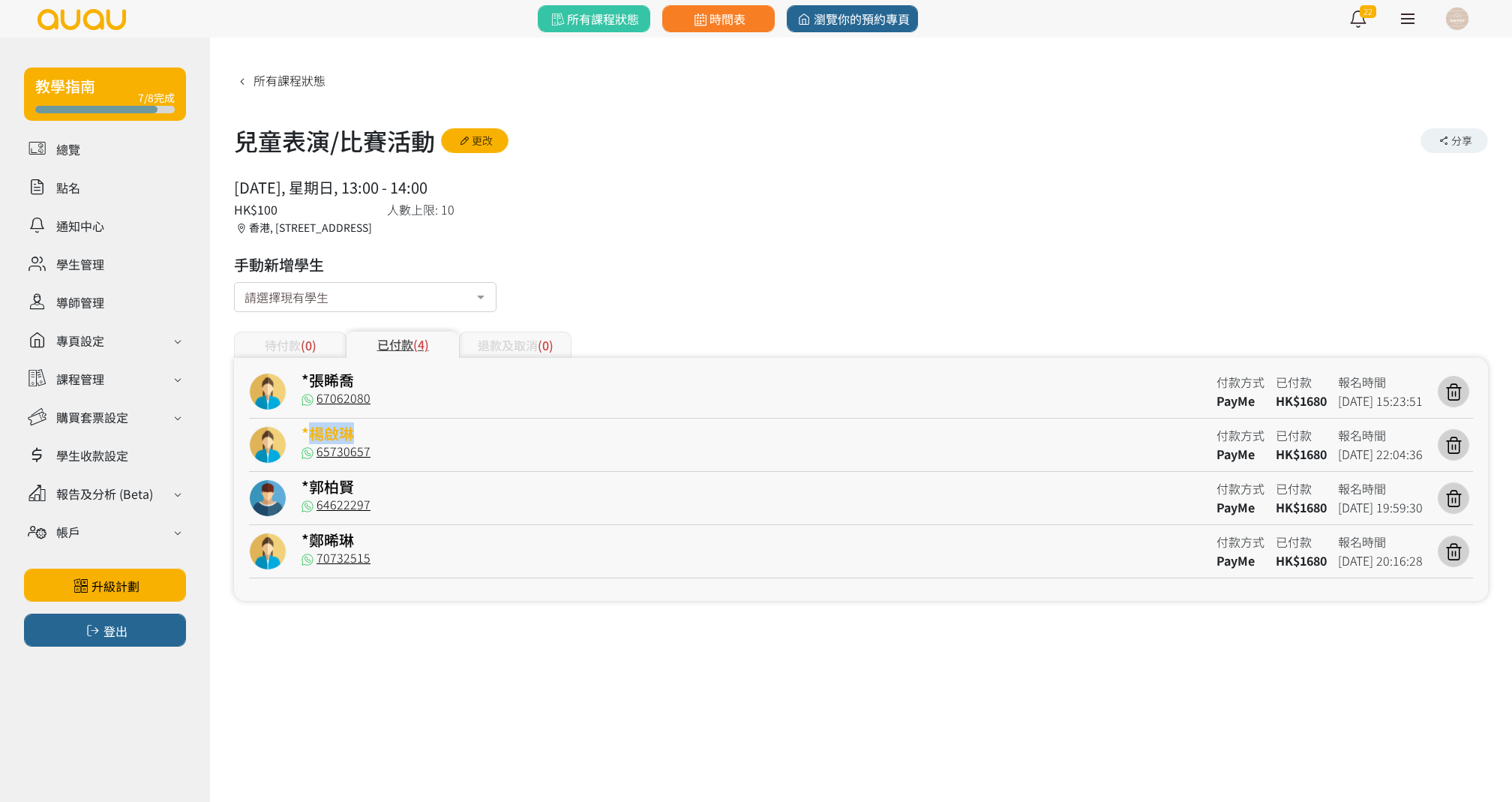
click at [315, 430] on div "*楊啟琳" at bounding box center [754, 435] width 904 height 19
copy link "楊啟琳"
drag, startPoint x: 355, startPoint y: 490, endPoint x: 310, endPoint y: 489, distance: 45.0
click at [310, 489] on div "*郭柏賢" at bounding box center [754, 488] width 904 height 19
copy link "郭柏賢"
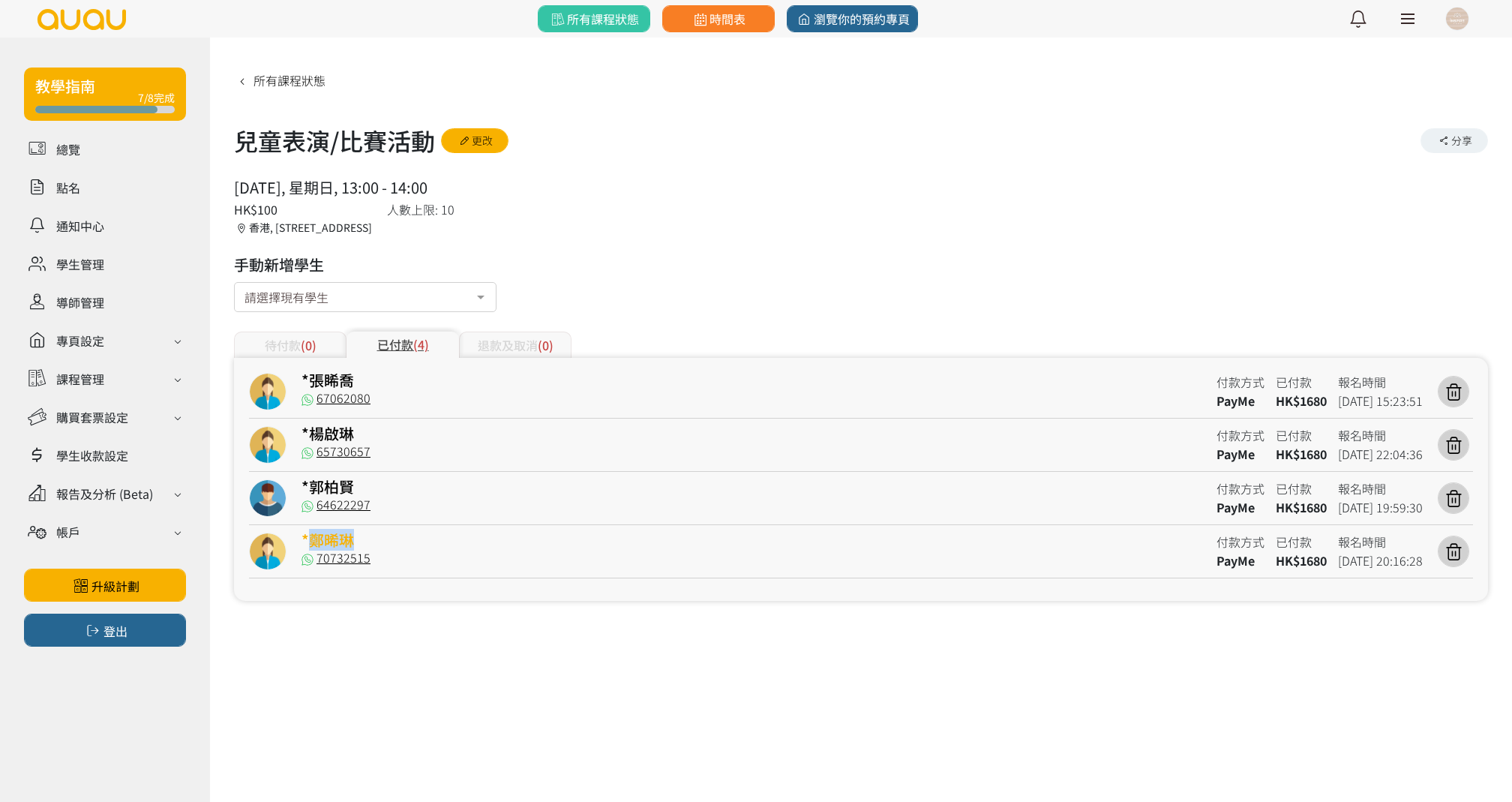
copy link "鄭晞琳"
drag, startPoint x: 360, startPoint y: 545, endPoint x: 309, endPoint y: 538, distance: 51.5
click at [309, 538] on div "*鄭晞琳" at bounding box center [754, 542] width 904 height 19
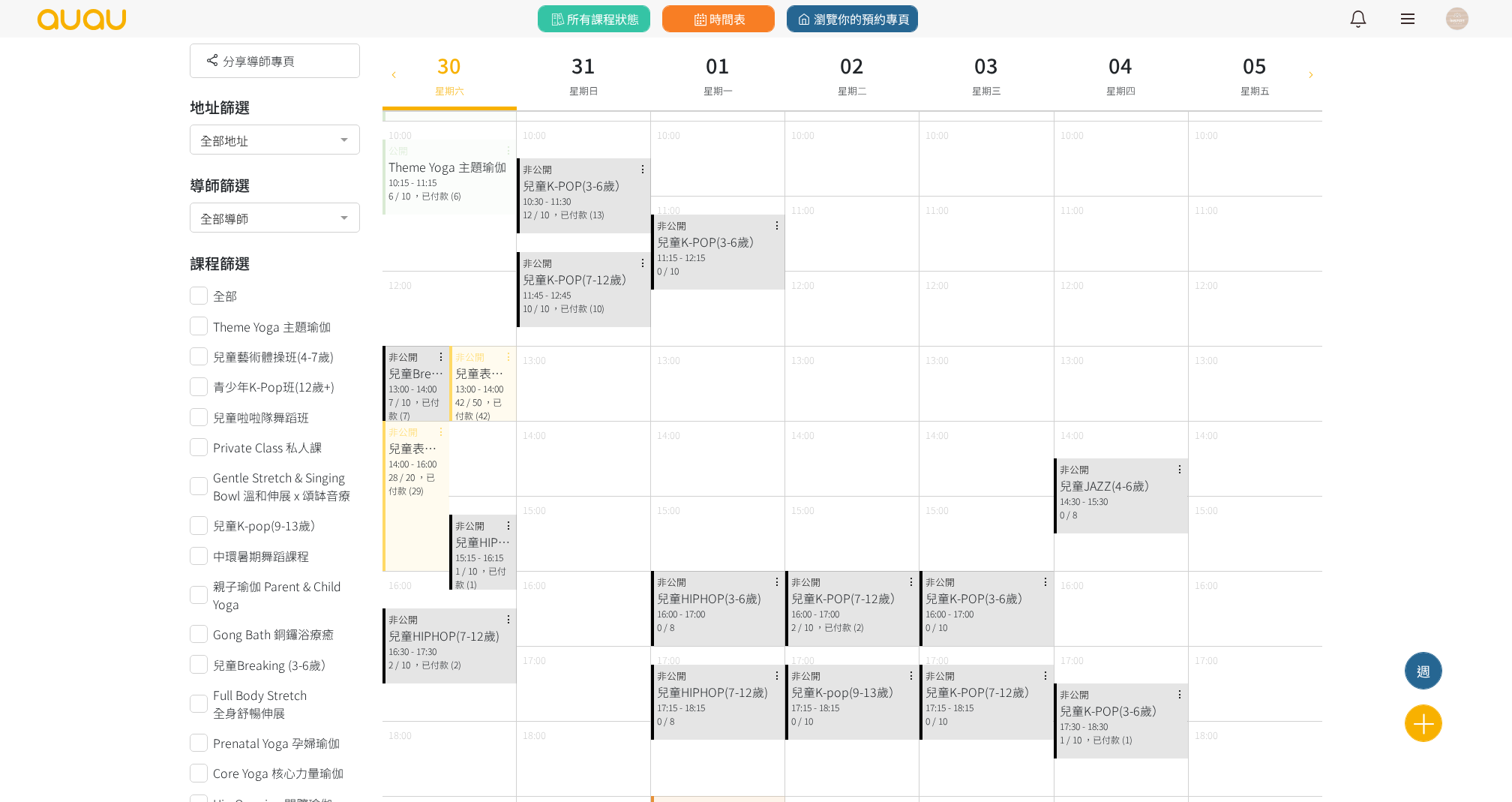
scroll to position [120, 0]
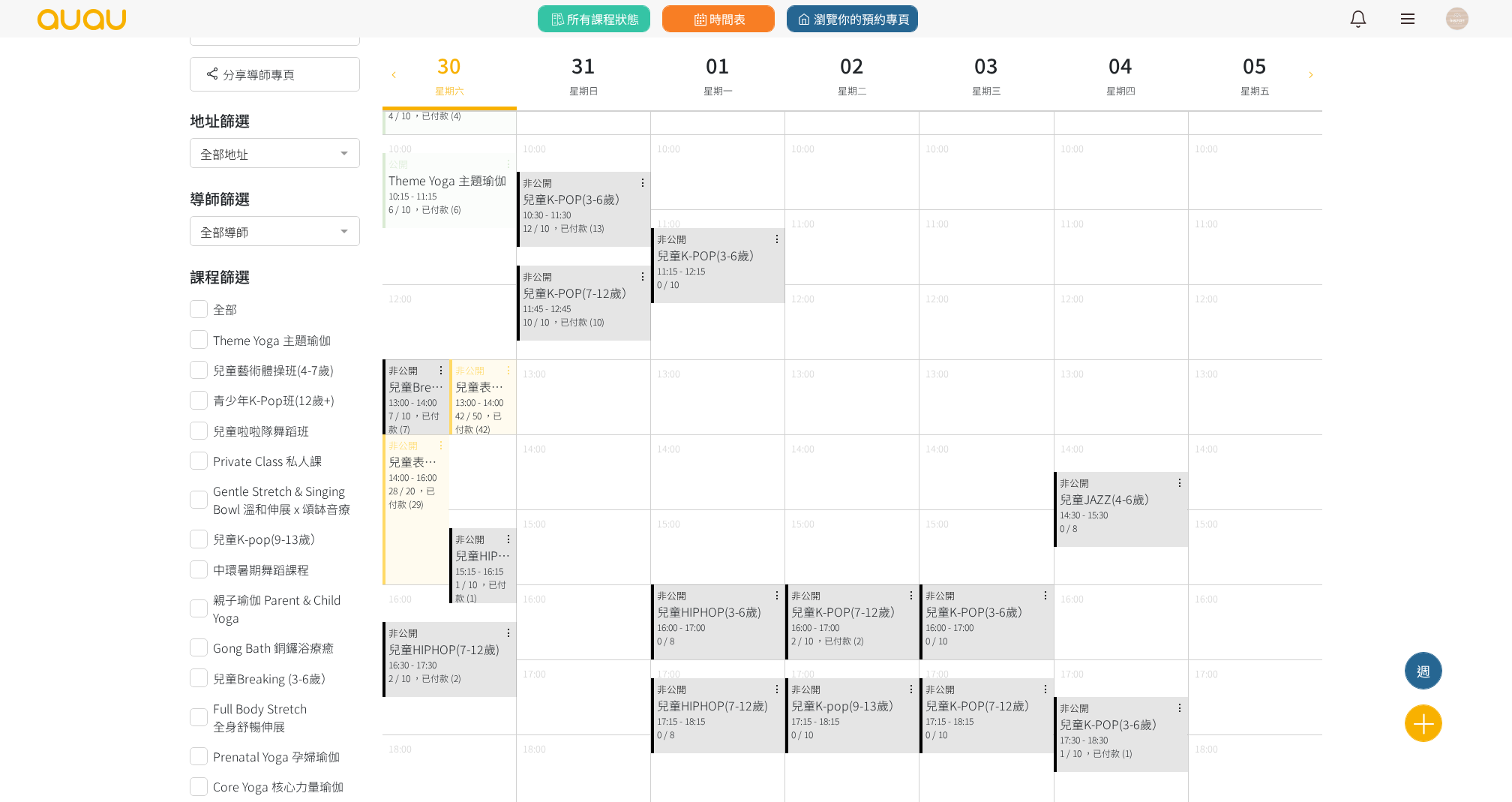
click at [423, 496] on span "，已付款 (29)" at bounding box center [412, 496] width 47 height 26
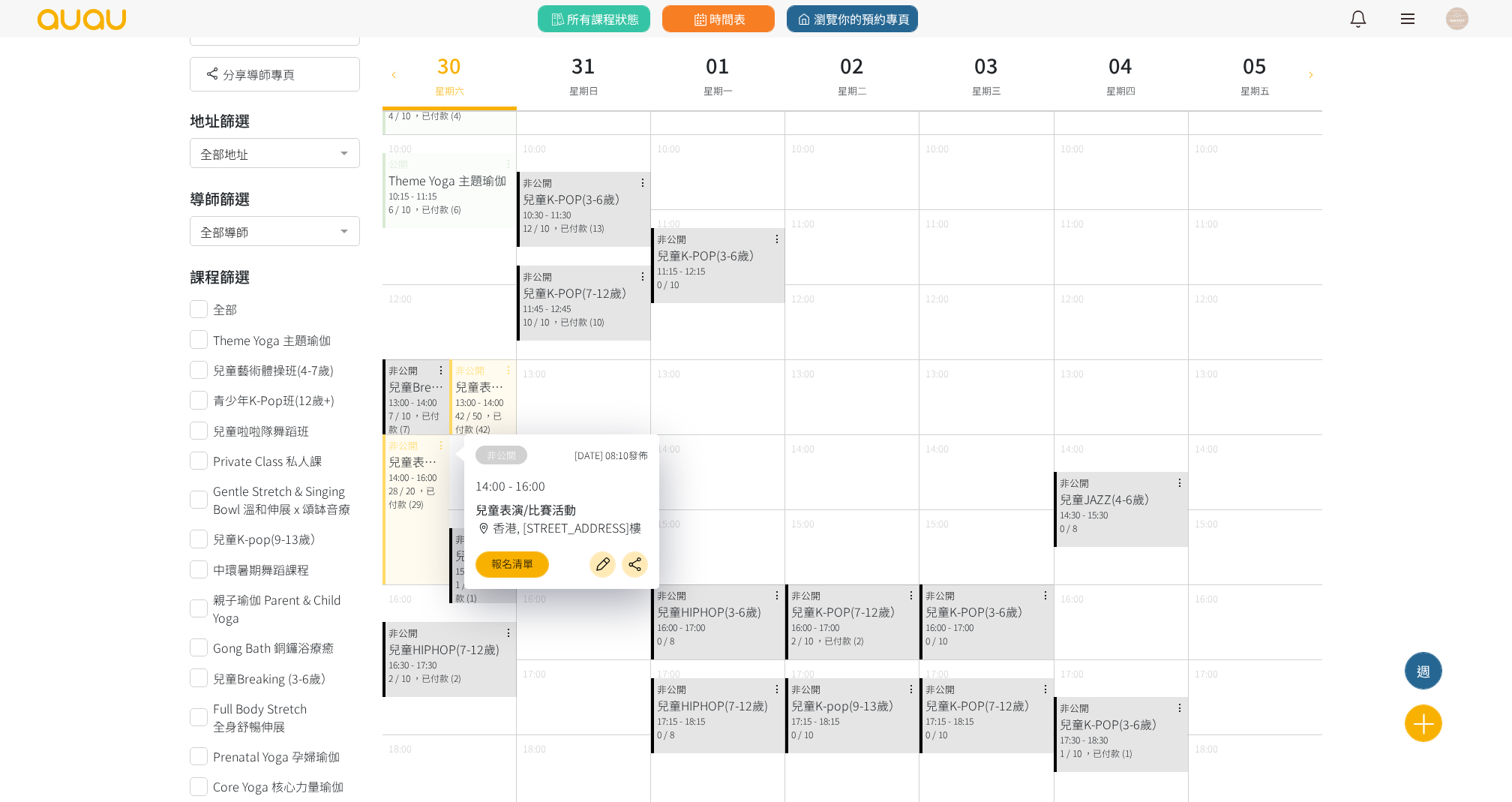
click at [651, 370] on div "13:00" at bounding box center [718, 396] width 134 height 75
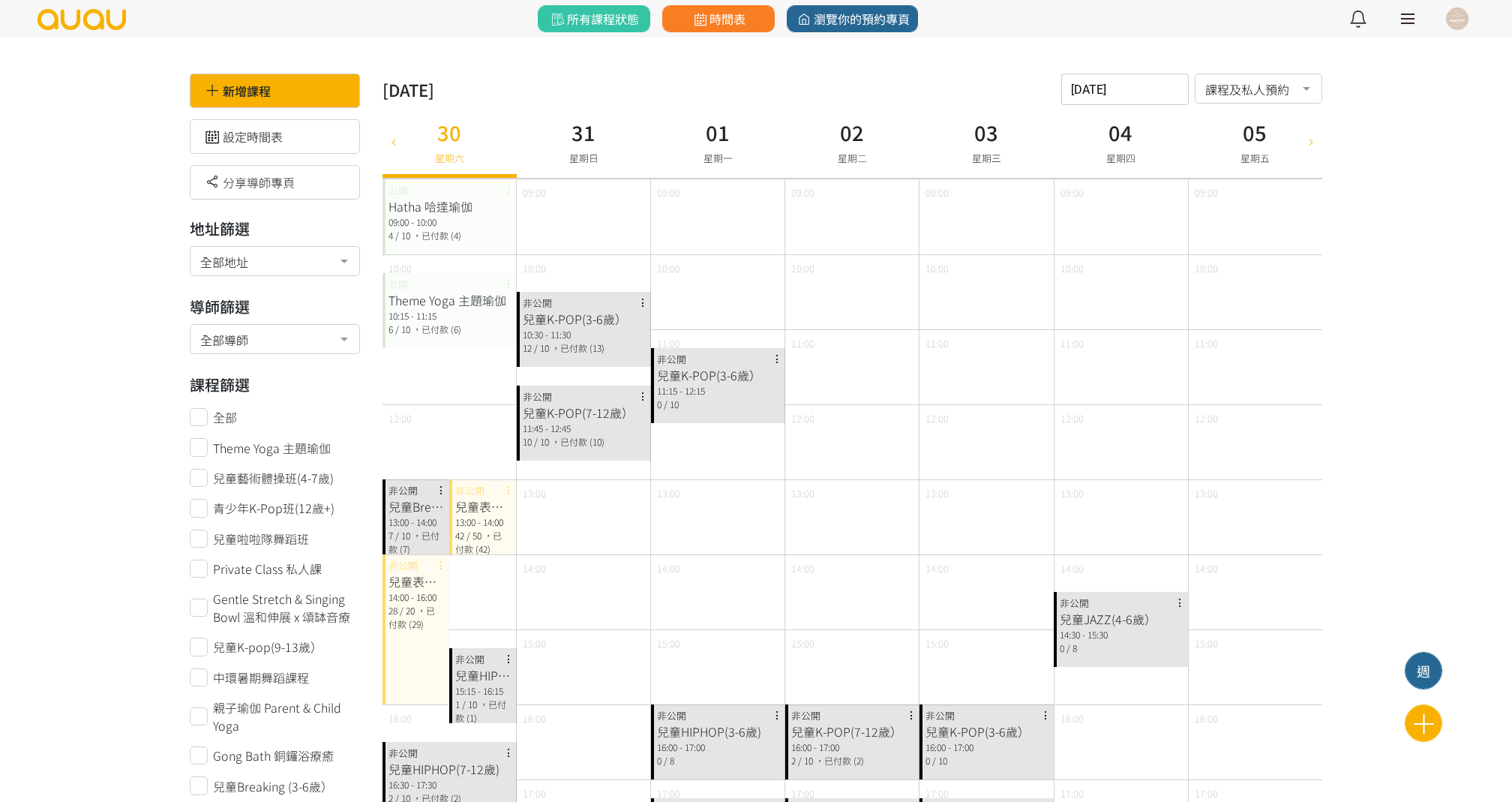
scroll to position [0, 0]
click at [1144, 73] on input "2025-08-30" at bounding box center [1125, 89] width 128 height 32
click at [1240, 126] on icon "button" at bounding box center [1237, 126] width 13 height 13
click at [1088, 220] on button "7" at bounding box center [1079, 223] width 27 height 31
type input "2025-09-07"
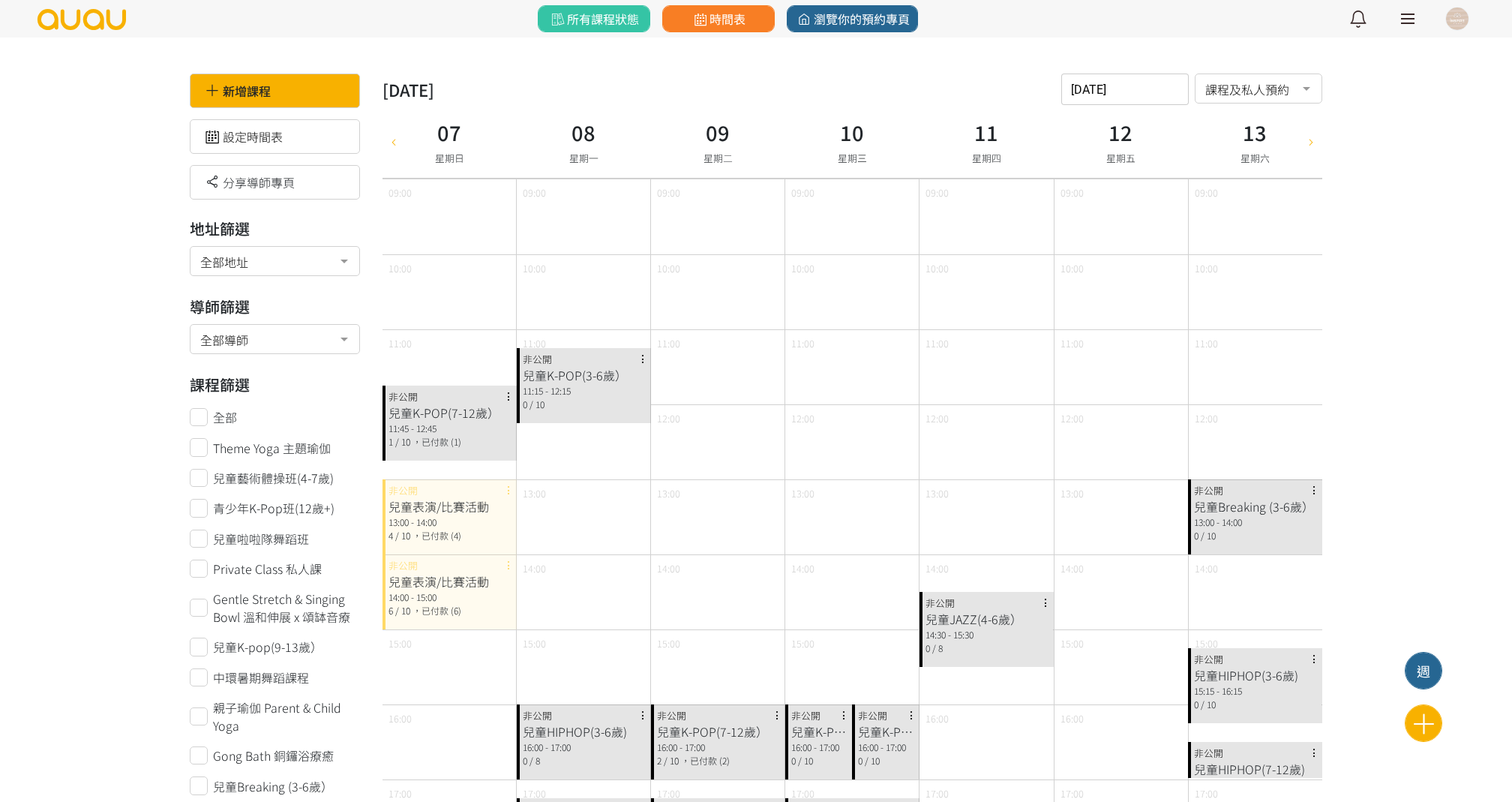
click at [445, 439] on span "，已付款 (1)" at bounding box center [437, 441] width 49 height 13
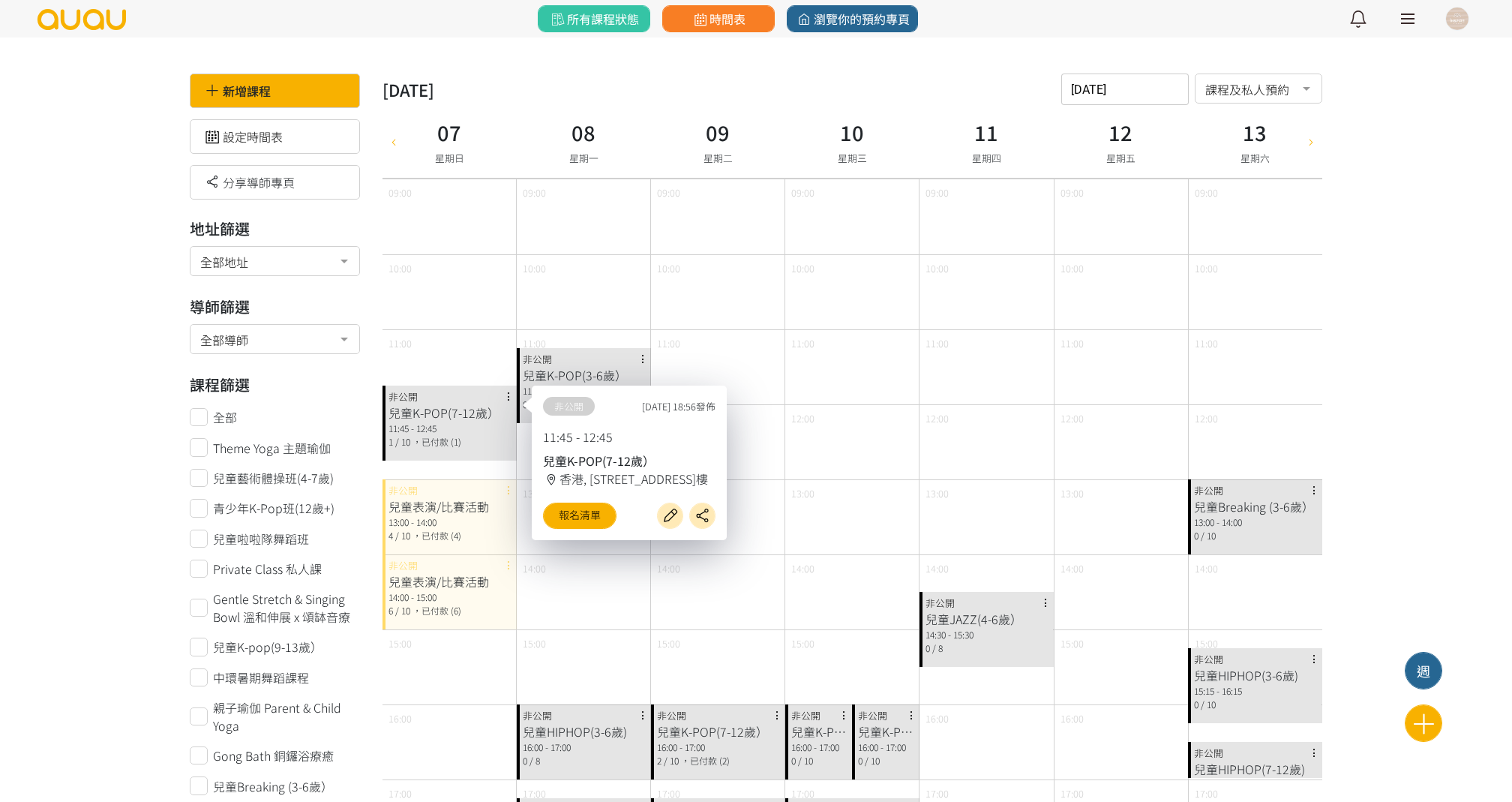
click at [449, 508] on div "兒童表演/比賽活動" at bounding box center [450, 506] width 122 height 18
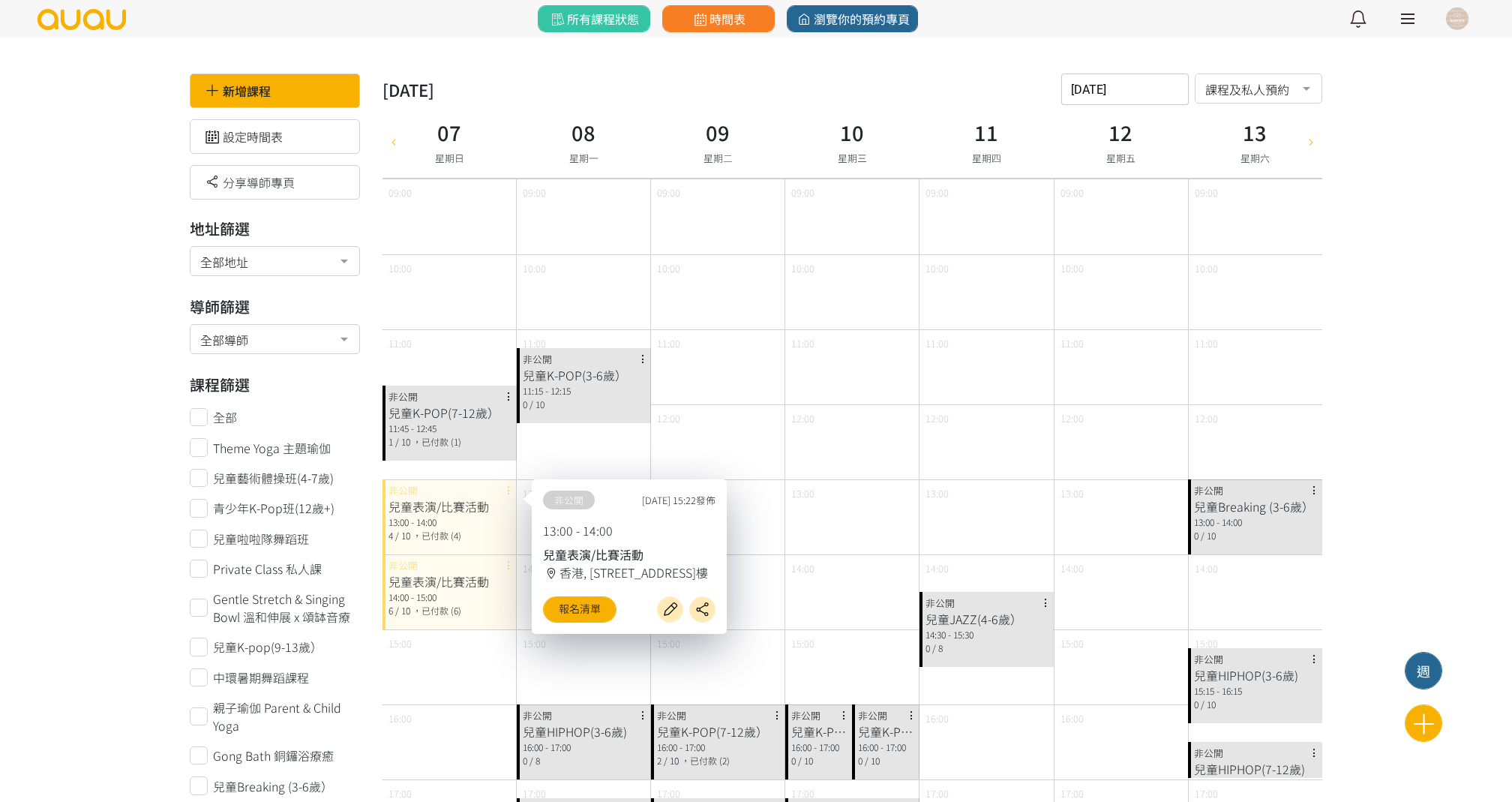
click at [447, 595] on div "14:00 - 15:00" at bounding box center [450, 597] width 122 height 14
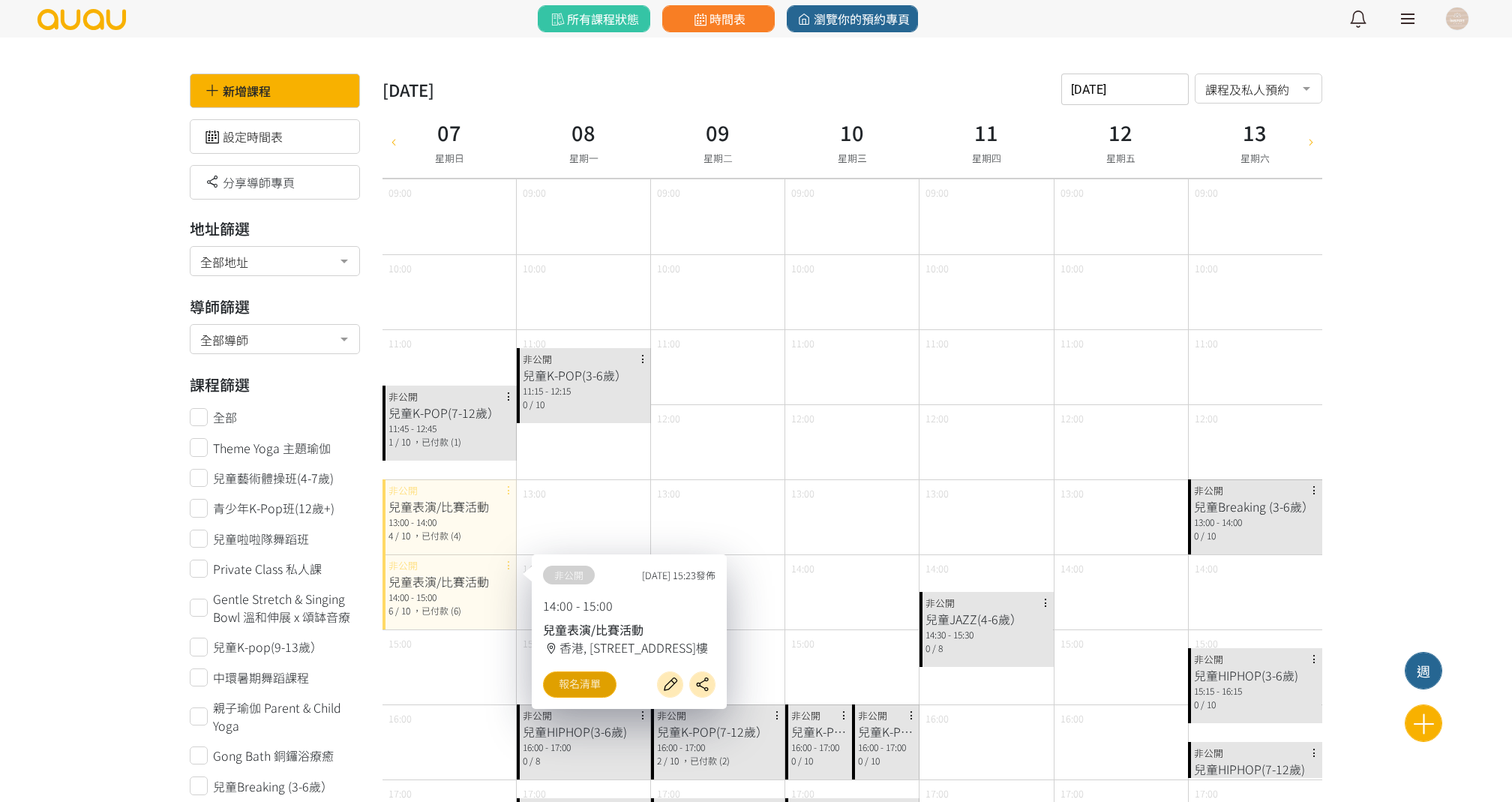
click at [585, 687] on link "報名清單" at bounding box center [579, 684] width 73 height 26
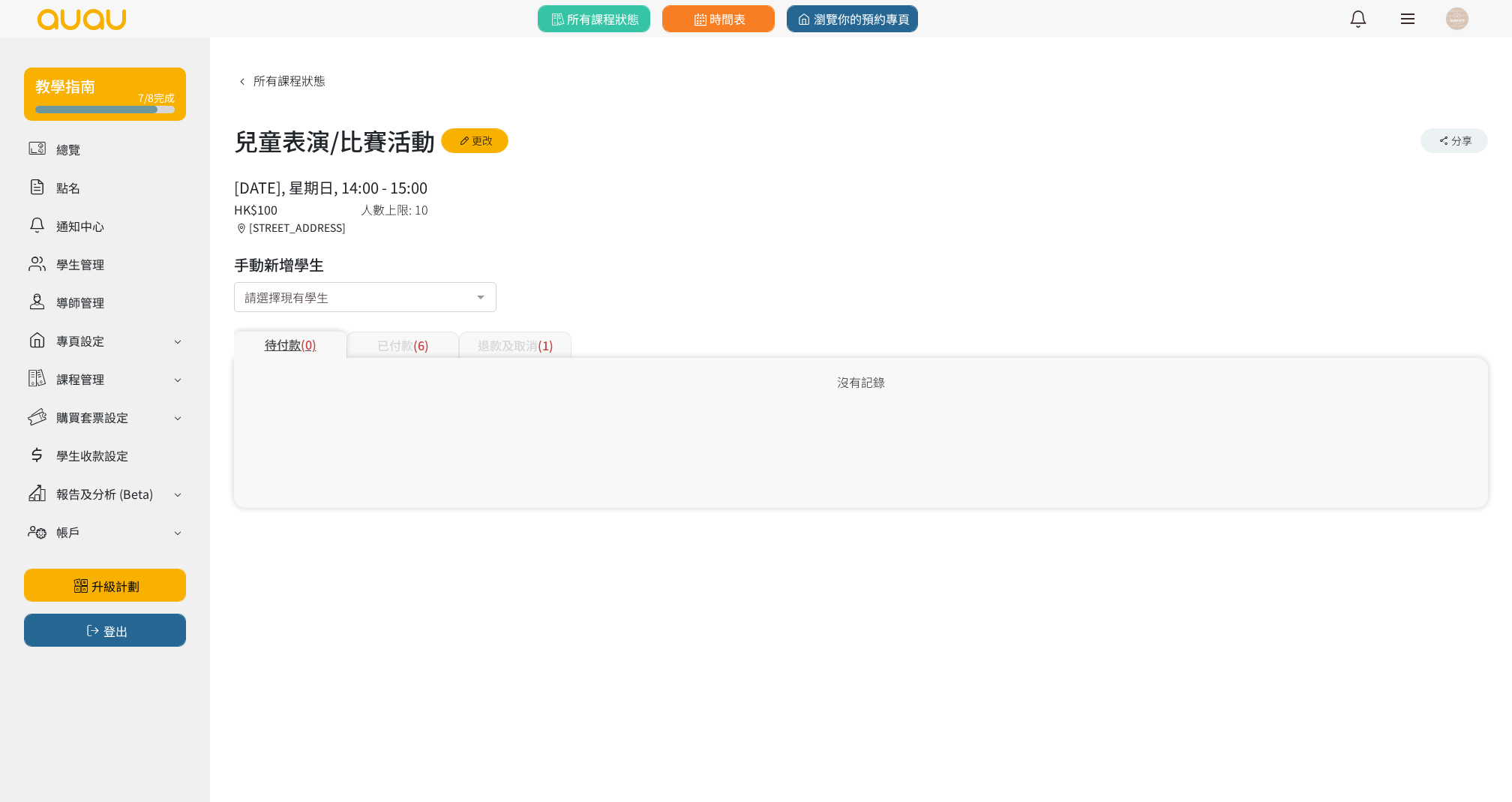
click at [426, 331] on div "已付款 (6)" at bounding box center [402, 344] width 112 height 26
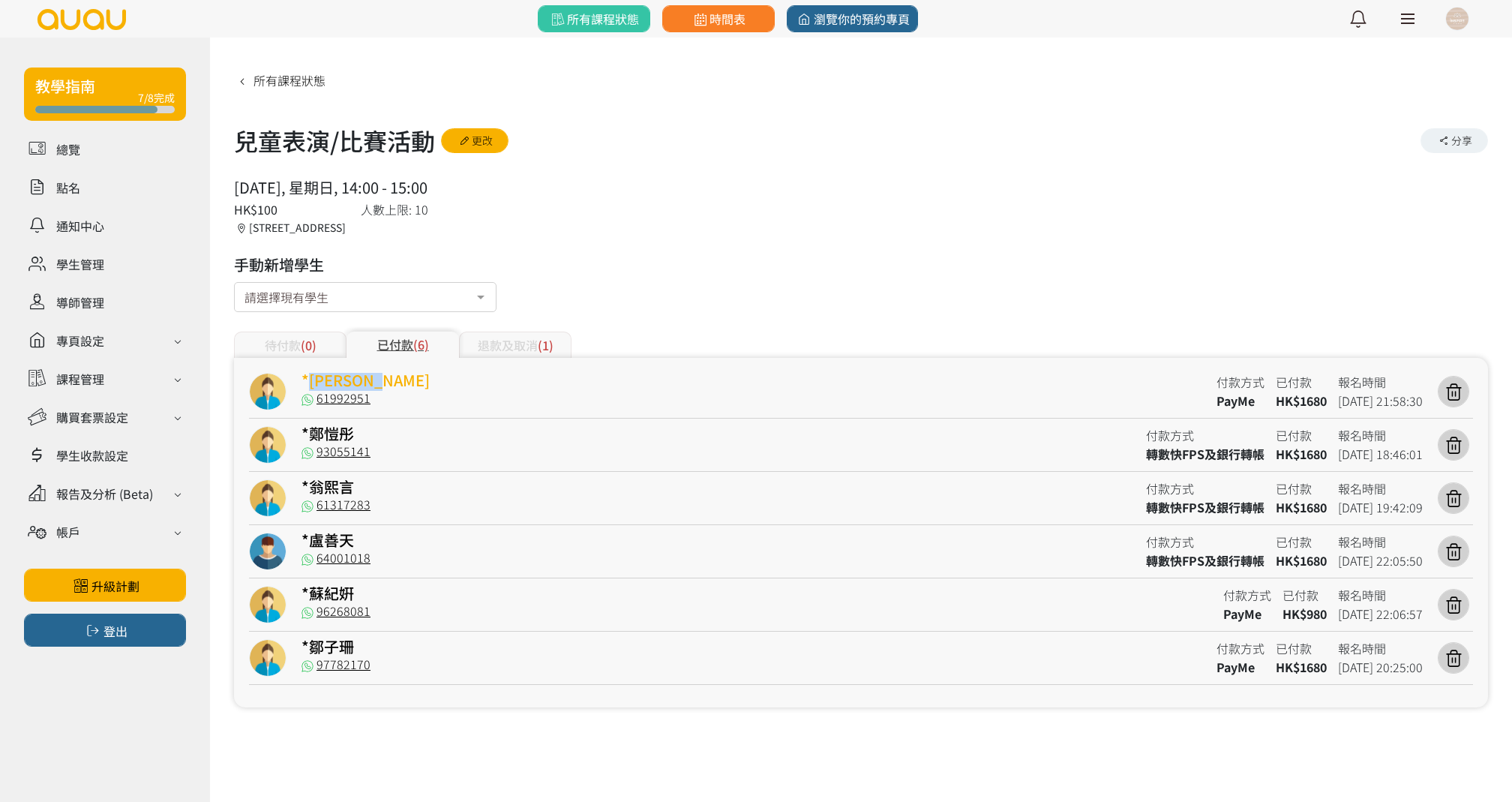
copy link "[PERSON_NAME]"
drag, startPoint x: 407, startPoint y: 384, endPoint x: 313, endPoint y: 381, distance: 94.0
click at [313, 381] on div "*[PERSON_NAME]" at bounding box center [754, 382] width 904 height 19
copy link "[PERSON_NAME]"
copy link "鄭愷彤"
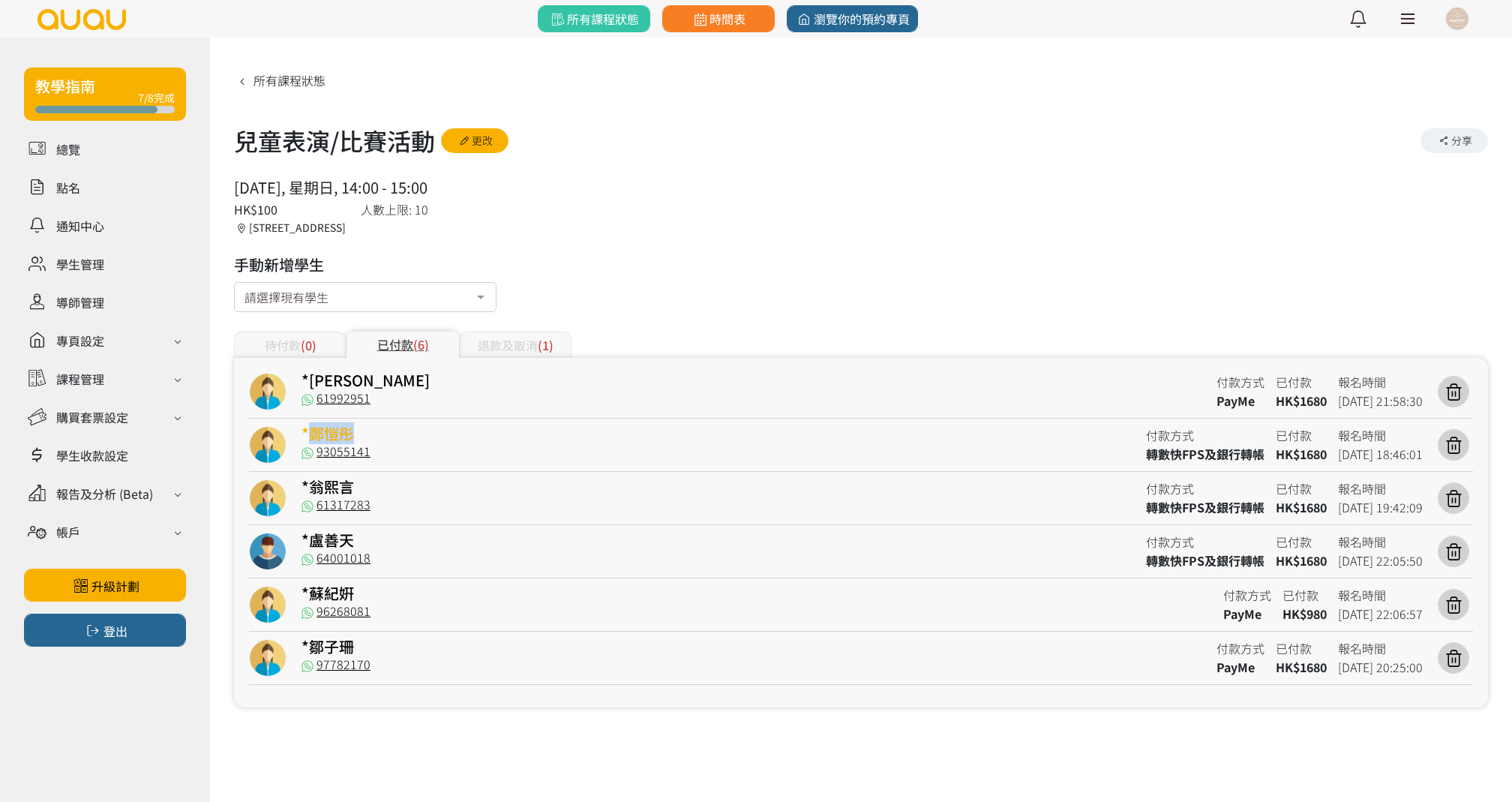
drag, startPoint x: 370, startPoint y: 437, endPoint x: 313, endPoint y: 429, distance: 57.6
click at [313, 429] on div "*鄭愷彤" at bounding box center [718, 435] width 834 height 19
copy div "*蘇紀姸"
drag, startPoint x: 380, startPoint y: 592, endPoint x: 294, endPoint y: 600, distance: 86.4
click at [294, 600] on div "*蘇紀姸 96268081 付款方式 PayMe 已付款 HK$980 報名時間 [DATE] 22:06:57" at bounding box center [861, 608] width 1225 height 46
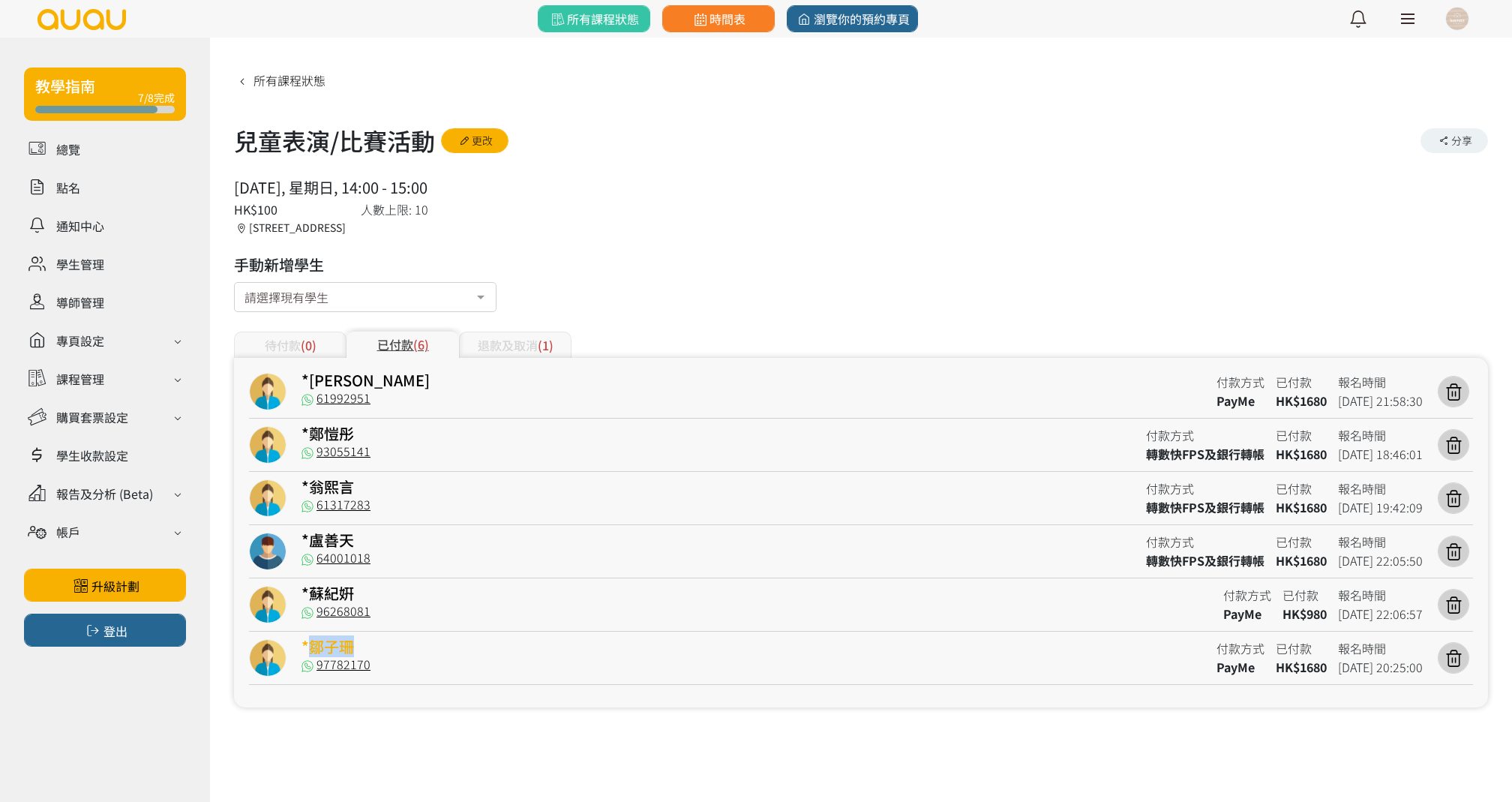
copy link "鄒子珊"
drag, startPoint x: 358, startPoint y: 642, endPoint x: 306, endPoint y: 649, distance: 52.5
click at [306, 649] on div "*鄒子珊" at bounding box center [754, 648] width 904 height 19
